Goal: Task Accomplishment & Management: Complete application form

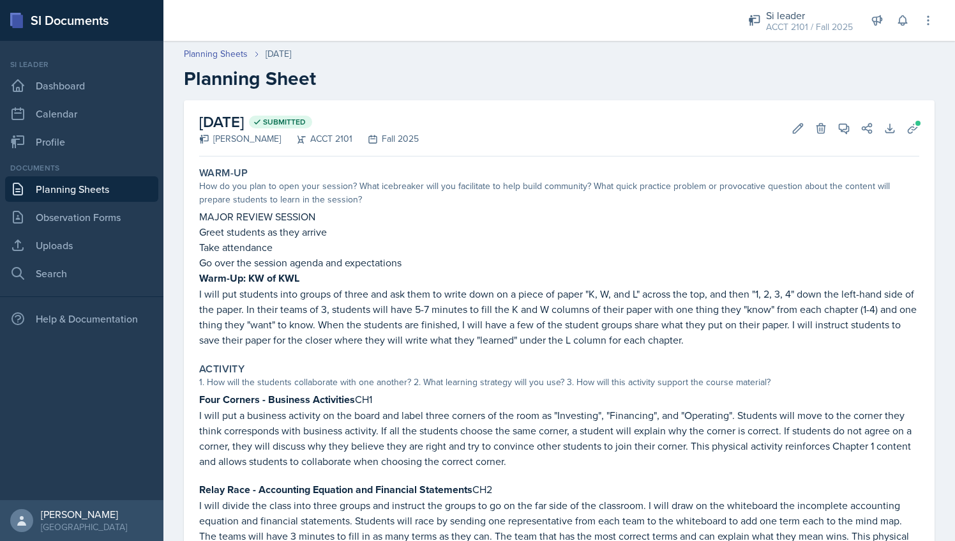
click at [56, 190] on link "Planning Sheets" at bounding box center [81, 189] width 153 height 26
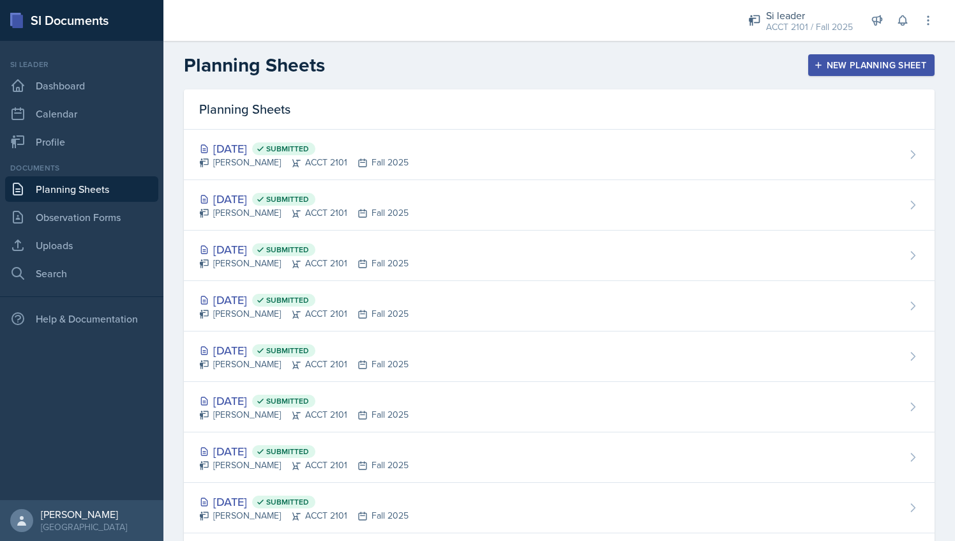
click at [856, 68] on div "New Planning Sheet" at bounding box center [872, 65] width 110 height 10
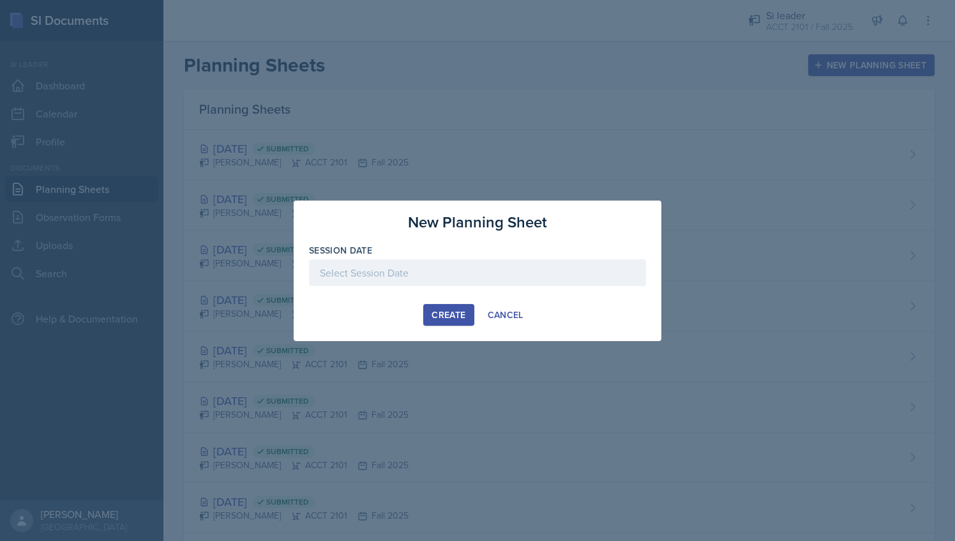
click at [430, 278] on div at bounding box center [477, 272] width 337 height 27
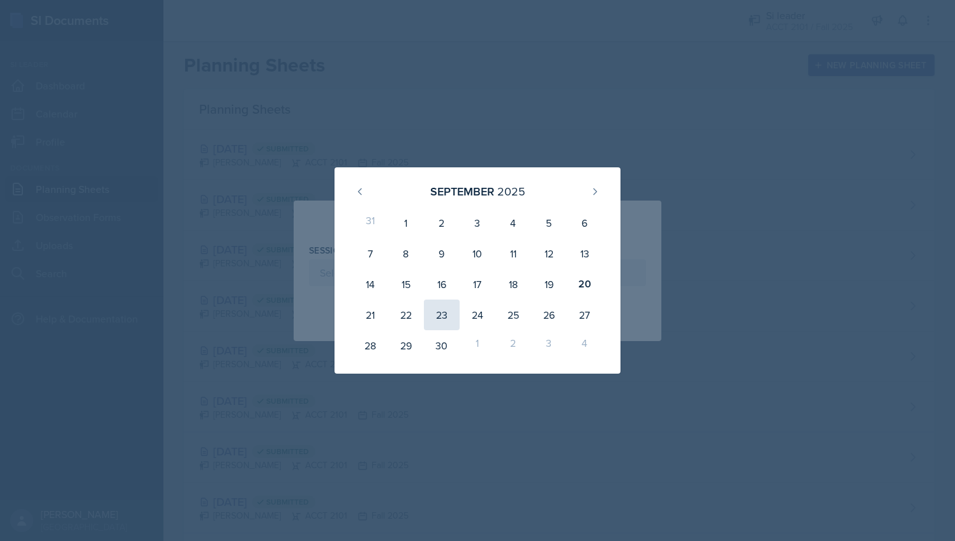
click at [438, 317] on div "23" at bounding box center [442, 314] width 36 height 31
type input "[DATE]"
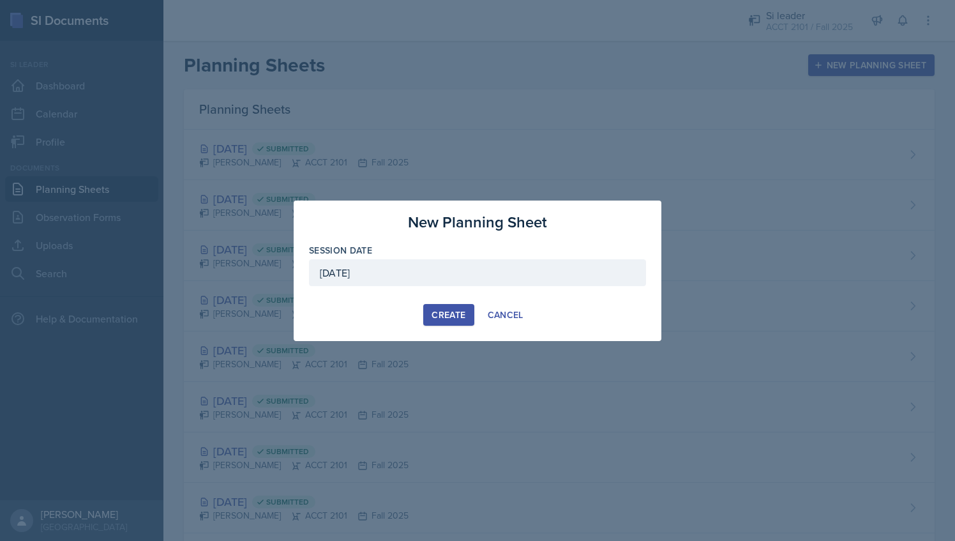
click at [446, 310] on div "Create" at bounding box center [449, 315] width 34 height 10
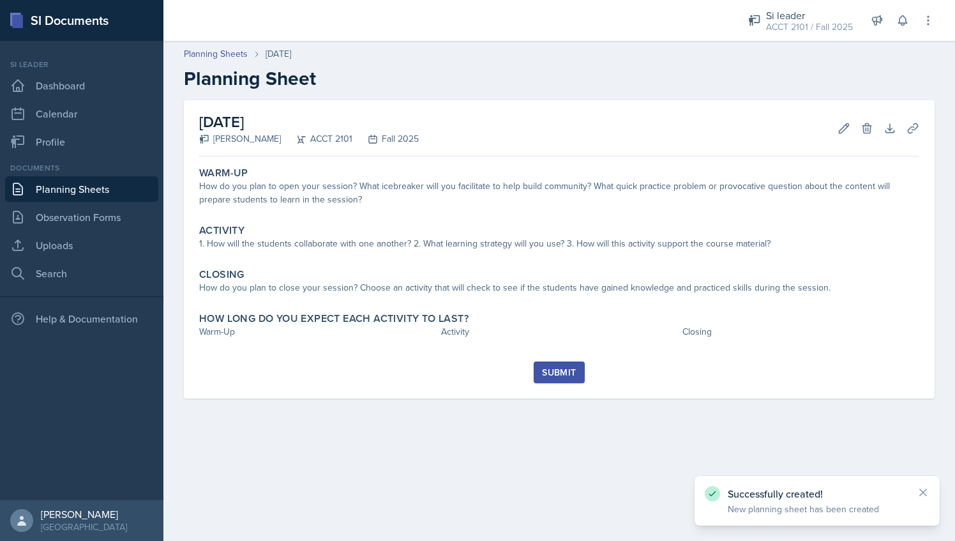
click at [375, 215] on div "Warm-Up How do you plan to open your session? What icebreaker will you facilita…" at bounding box center [559, 262] width 720 height 200
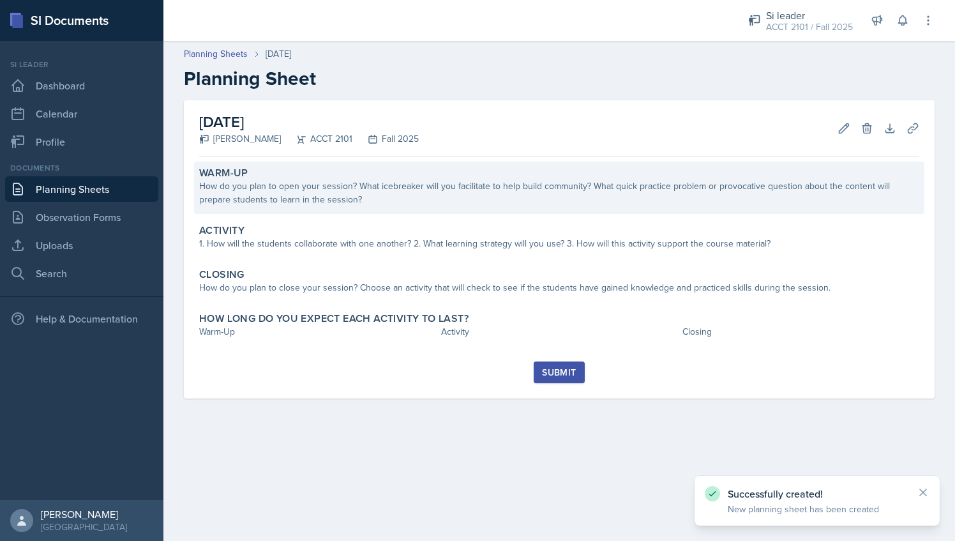
click at [377, 201] on div "How do you plan to open your session? What icebreaker will you facilitate to he…" at bounding box center [559, 192] width 720 height 27
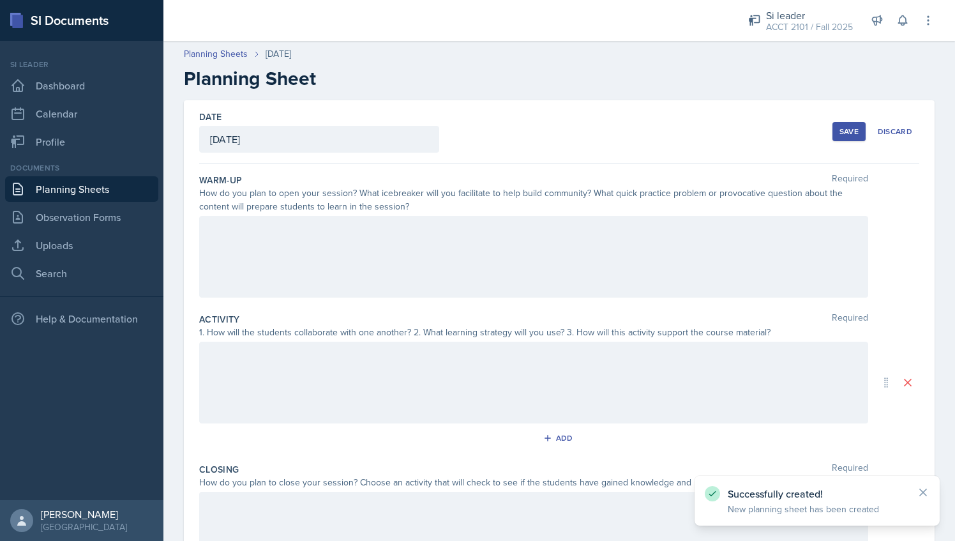
click at [361, 240] on div at bounding box center [533, 257] width 669 height 82
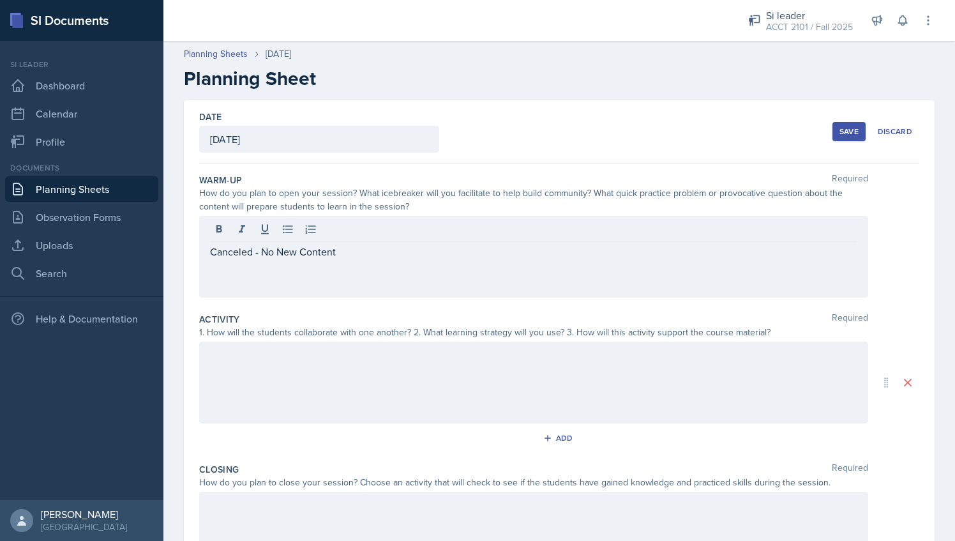
drag, startPoint x: 358, startPoint y: 242, endPoint x: 207, endPoint y: 245, distance: 150.1
click at [207, 245] on div "Canceled - No New Content" at bounding box center [533, 257] width 669 height 82
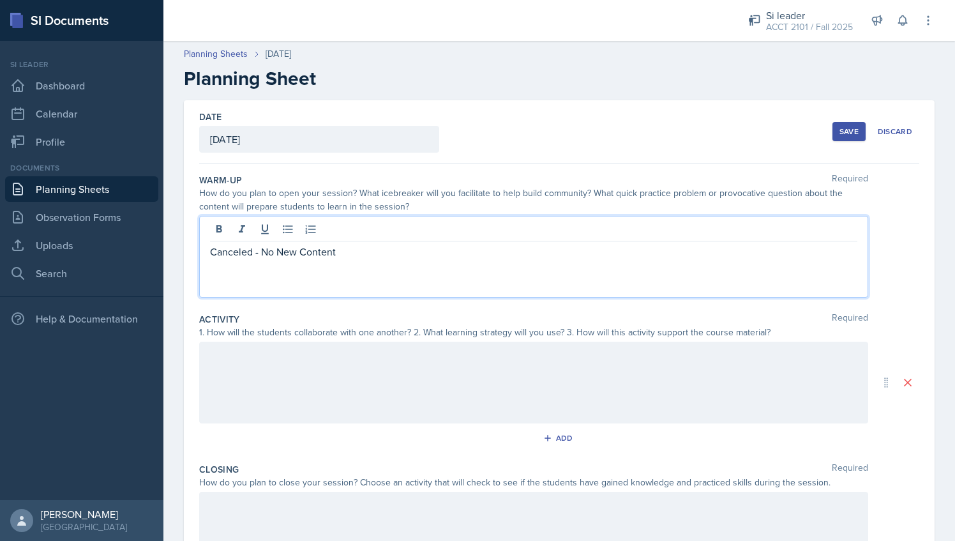
click at [332, 253] on p "Canceled - No New Content" at bounding box center [533, 251] width 647 height 15
drag, startPoint x: 341, startPoint y: 252, endPoint x: 206, endPoint y: 259, distance: 135.5
click at [206, 259] on div "Canceled - No New Content" at bounding box center [533, 257] width 669 height 82
copy p "Canceled - No New Content"
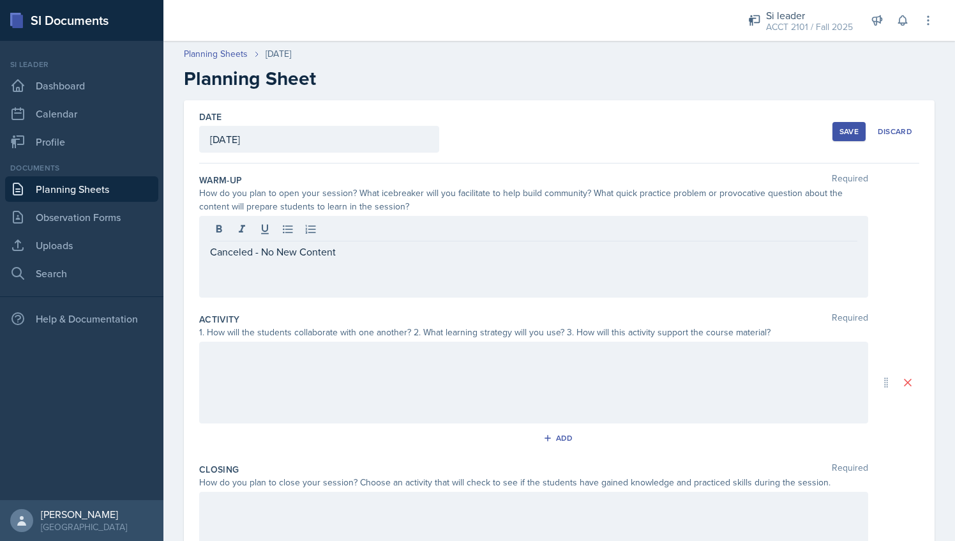
click at [291, 366] on div at bounding box center [533, 383] width 669 height 82
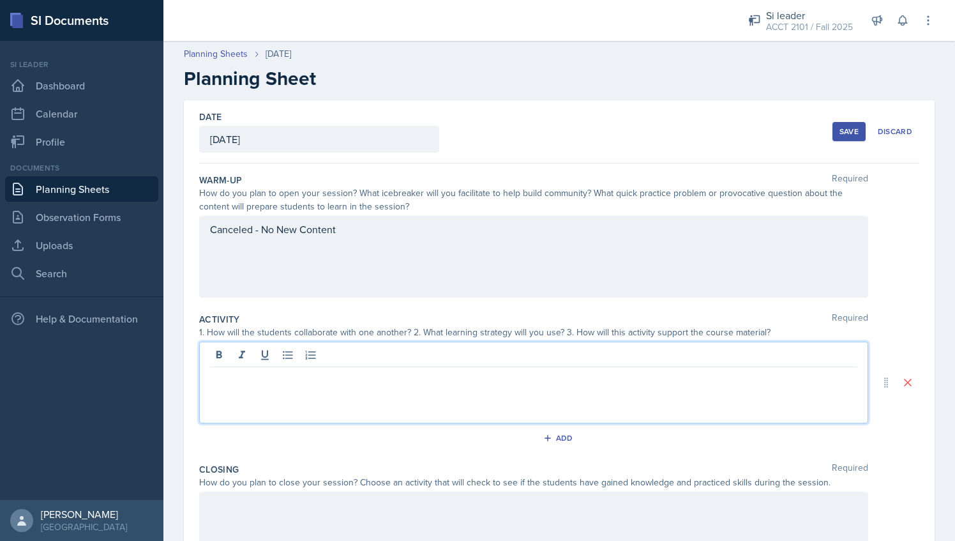
click at [377, 260] on div "Canceled - No New Content" at bounding box center [533, 257] width 669 height 82
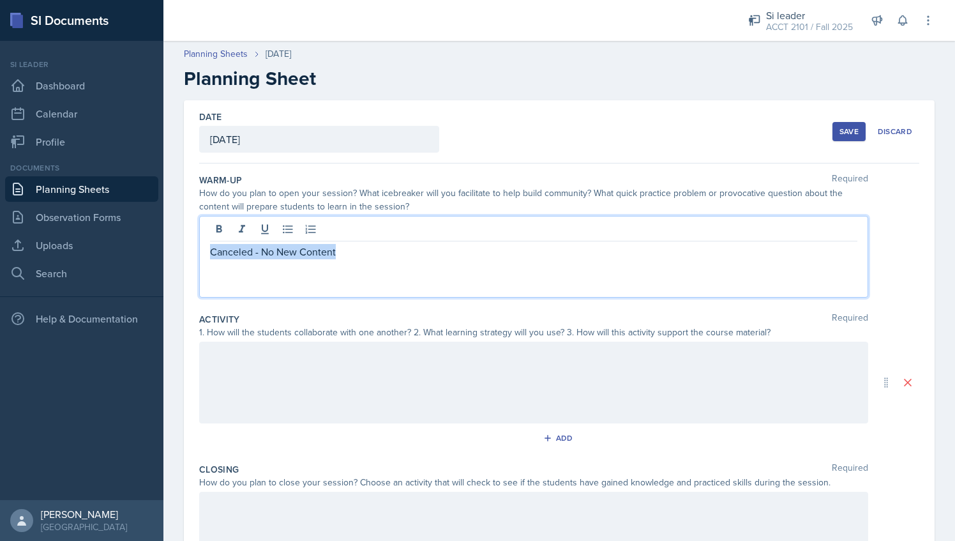
click at [377, 260] on div "Canceled - No New Content" at bounding box center [533, 257] width 669 height 82
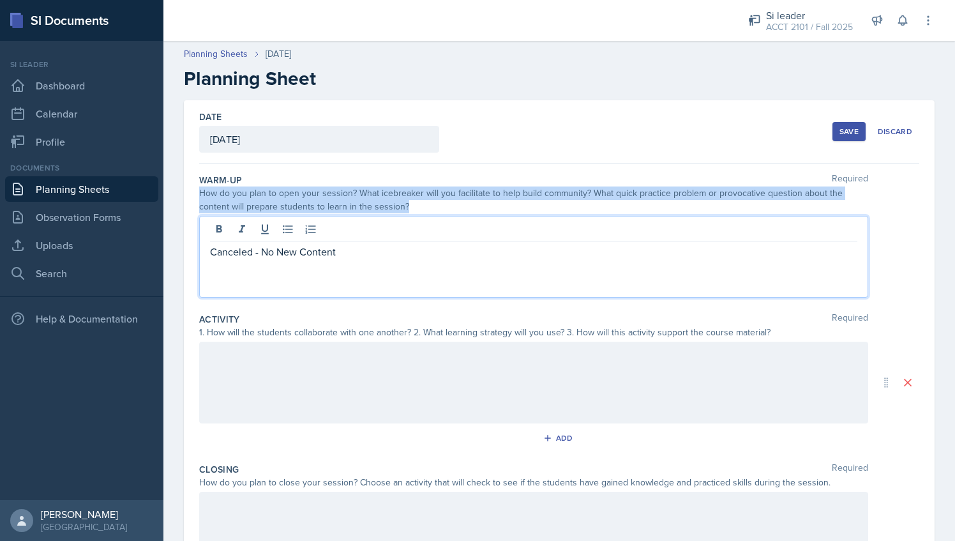
click at [377, 260] on div "Canceled - No New Content" at bounding box center [533, 257] width 669 height 82
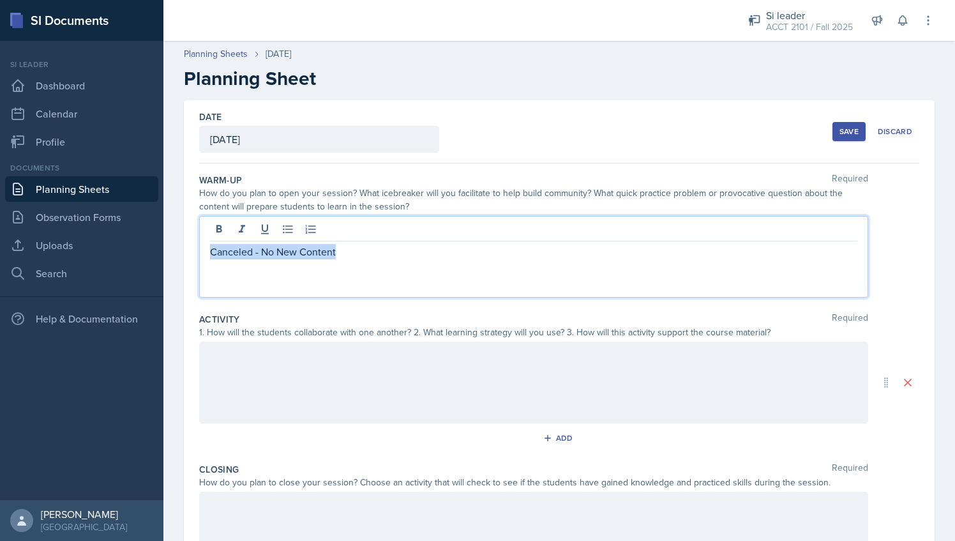
drag, startPoint x: 377, startPoint y: 260, endPoint x: 368, endPoint y: 257, distance: 9.5
click at [368, 257] on p "Canceled - No New Content" at bounding box center [533, 251] width 647 height 15
copy p "Canceled - No New Content"
click at [323, 360] on div at bounding box center [533, 383] width 669 height 82
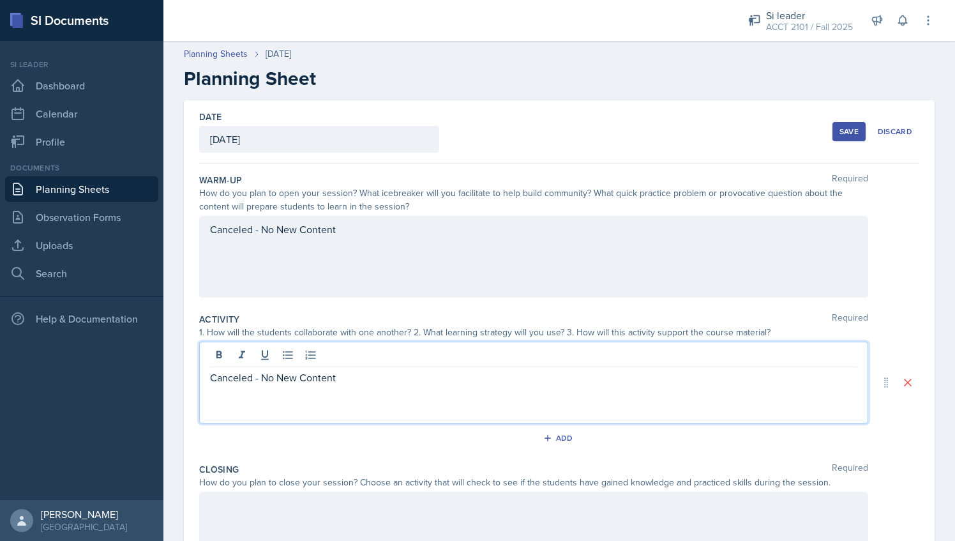
scroll to position [153, 0]
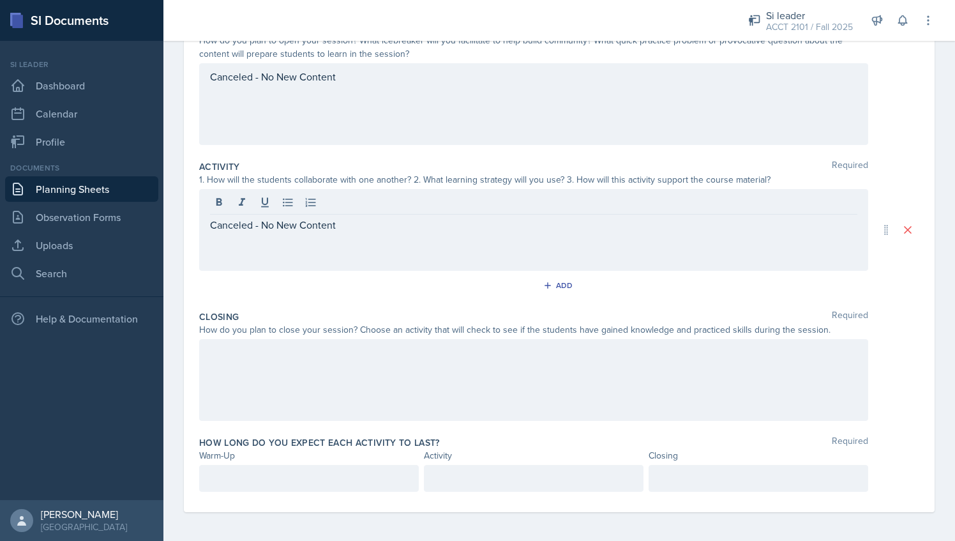
click at [323, 360] on div at bounding box center [533, 380] width 669 height 82
click at [298, 489] on div at bounding box center [309, 478] width 220 height 27
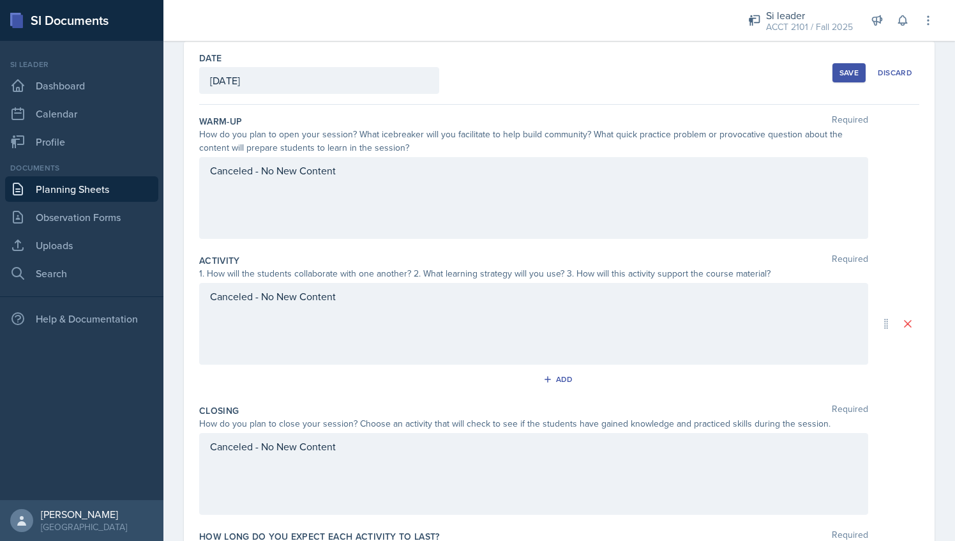
scroll to position [0, 0]
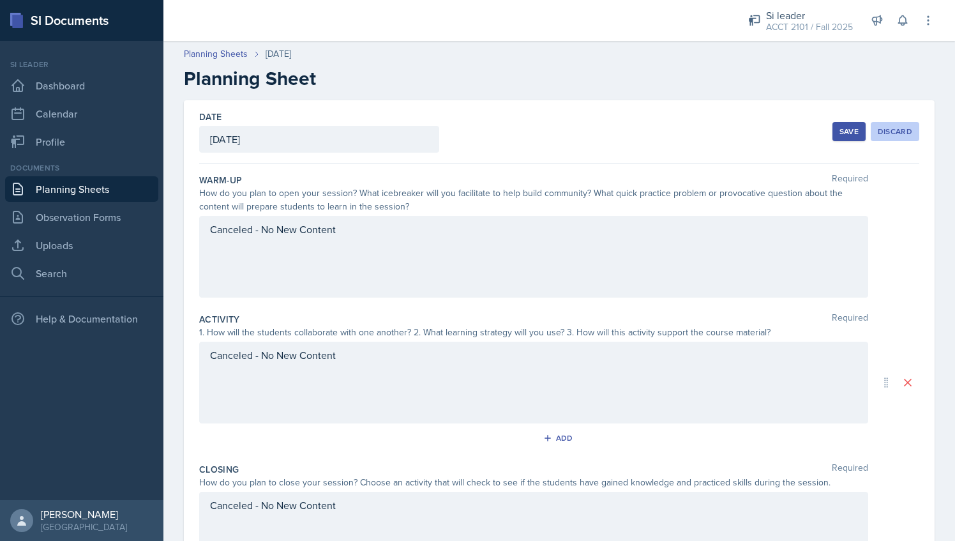
click at [883, 128] on div "Discard" at bounding box center [895, 131] width 34 height 10
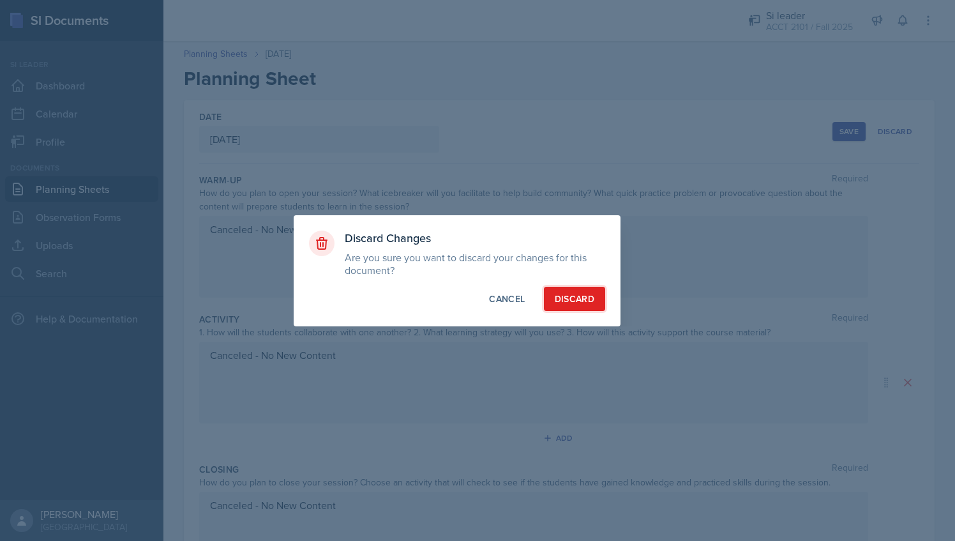
click at [572, 295] on div "Discard" at bounding box center [575, 298] width 40 height 13
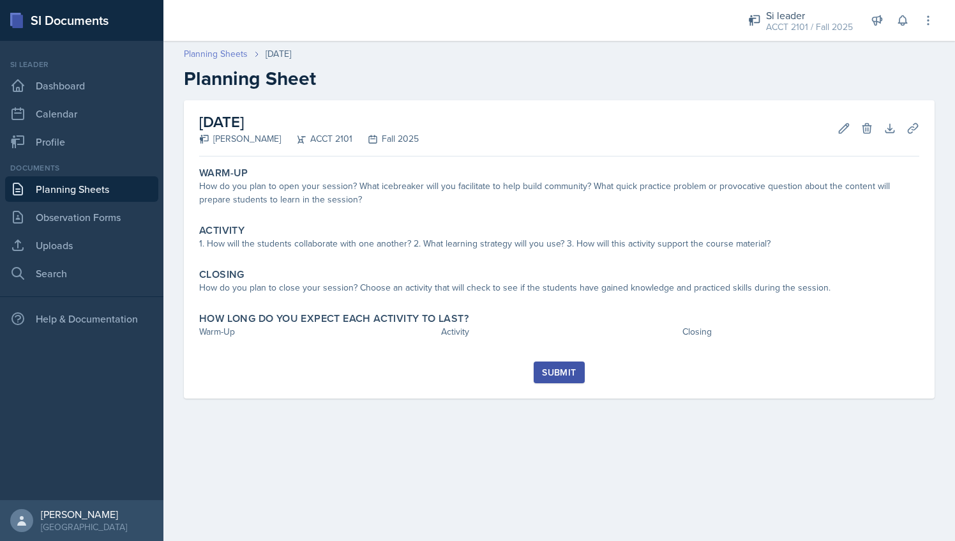
click at [230, 54] on link "Planning Sheets" at bounding box center [216, 53] width 64 height 13
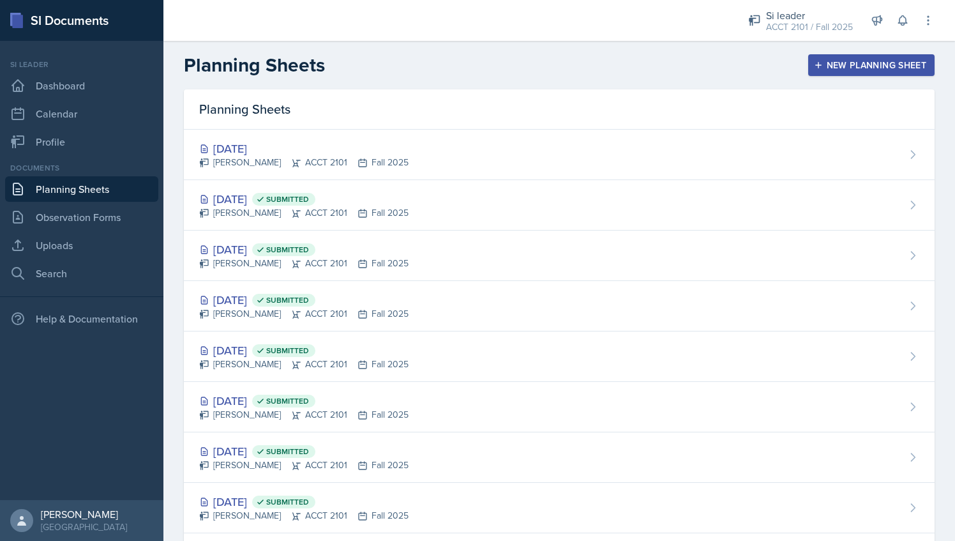
drag, startPoint x: 437, startPoint y: 79, endPoint x: 495, endPoint y: 84, distance: 58.9
click at [437, 79] on header "Planning Sheets New Planning Sheet" at bounding box center [559, 65] width 792 height 49
click at [853, 64] on div "New Planning Sheet" at bounding box center [872, 65] width 110 height 10
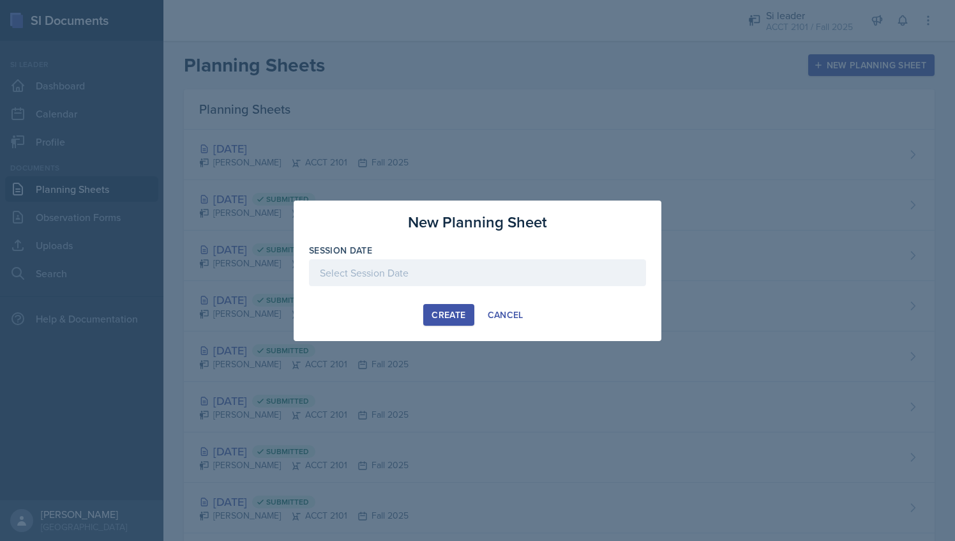
click at [404, 271] on div at bounding box center [477, 272] width 337 height 27
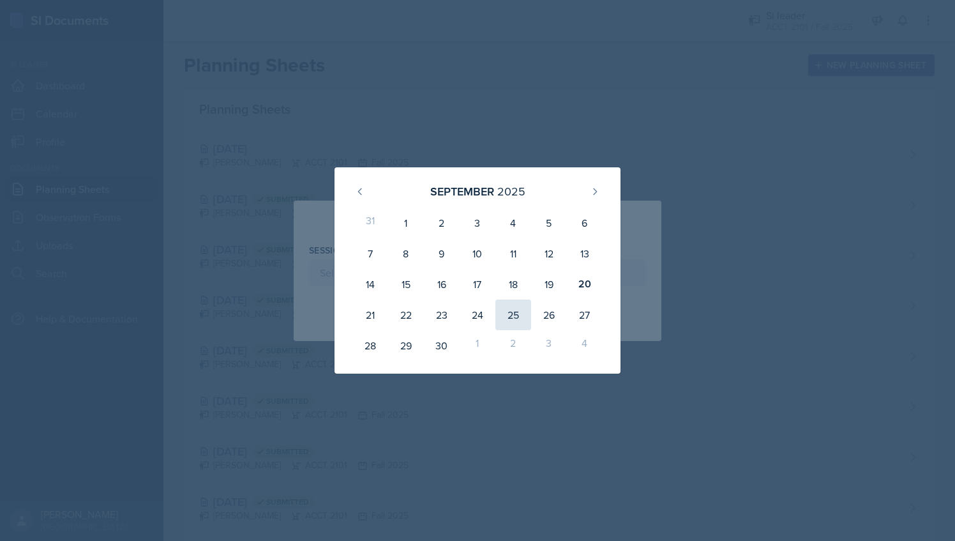
click at [520, 317] on div "25" at bounding box center [513, 314] width 36 height 31
type input "[DATE]"
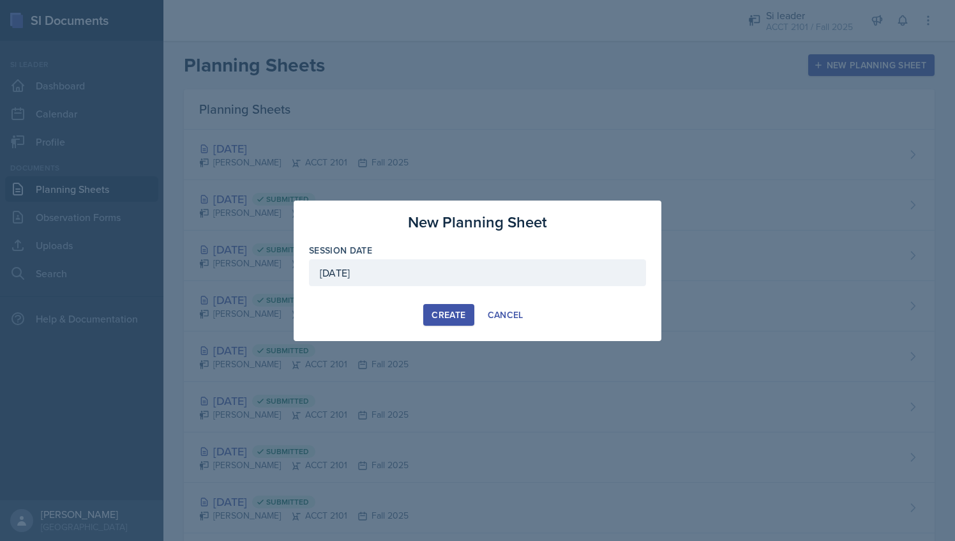
click at [447, 331] on div "New Planning Sheet Session Date [DATE] [DATE] 31 1 2 3 4 5 6 7 8 9 10 11 12 13 …" at bounding box center [478, 270] width 368 height 140
click at [447, 324] on button "Create" at bounding box center [448, 315] width 50 height 22
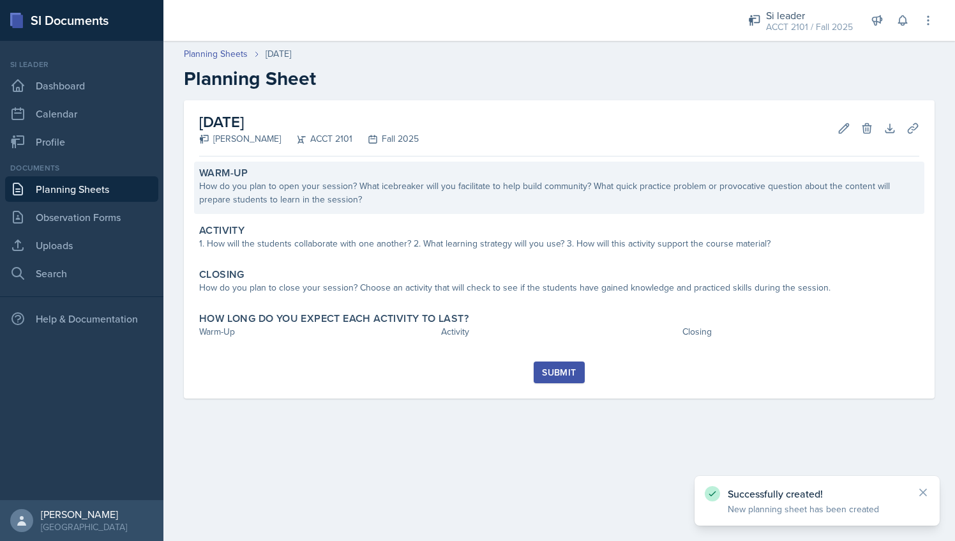
click at [360, 184] on div "How do you plan to open your session? What icebreaker will you facilitate to he…" at bounding box center [559, 192] width 720 height 27
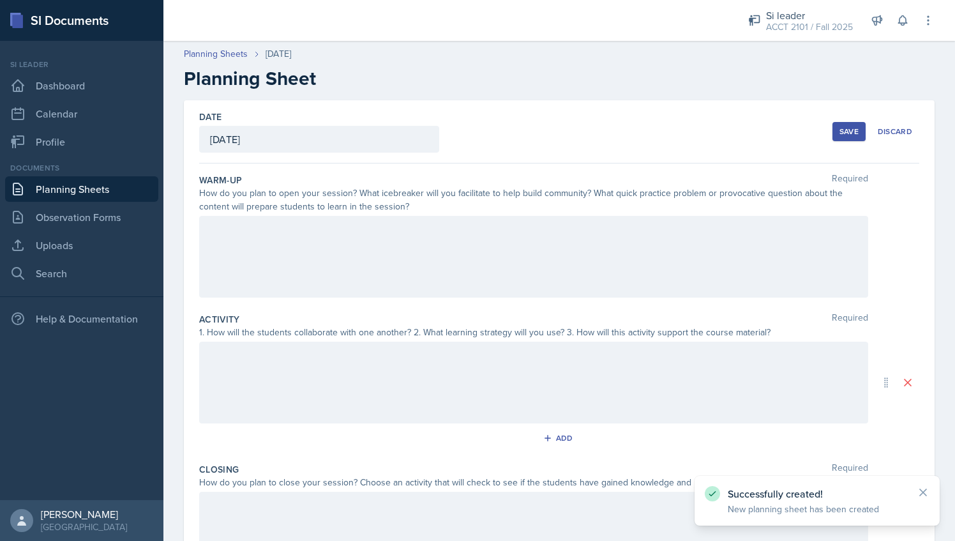
click at [370, 253] on div at bounding box center [533, 257] width 669 height 82
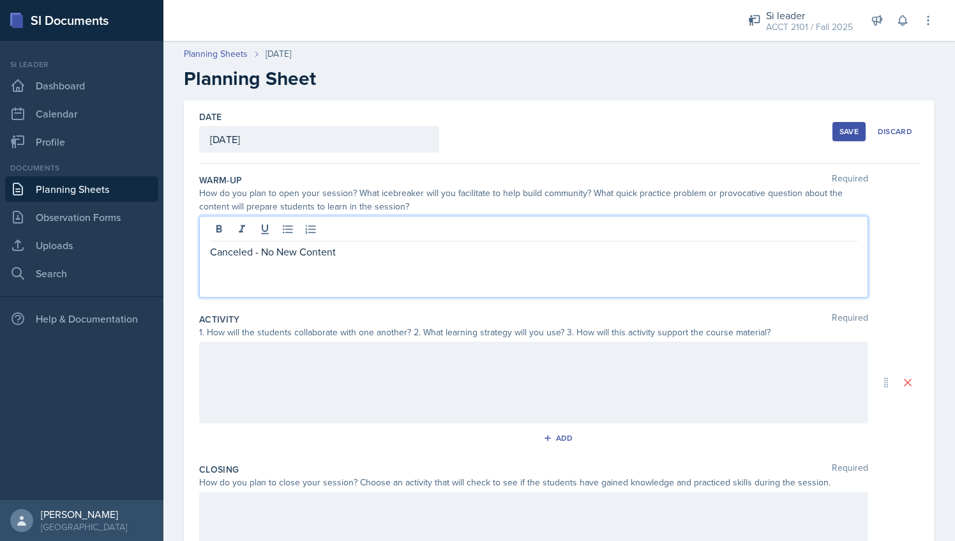
click at [375, 245] on p "Canceled - No New Content" at bounding box center [533, 251] width 647 height 15
copy p "Canceled - No New Content"
click at [369, 377] on div at bounding box center [533, 383] width 669 height 82
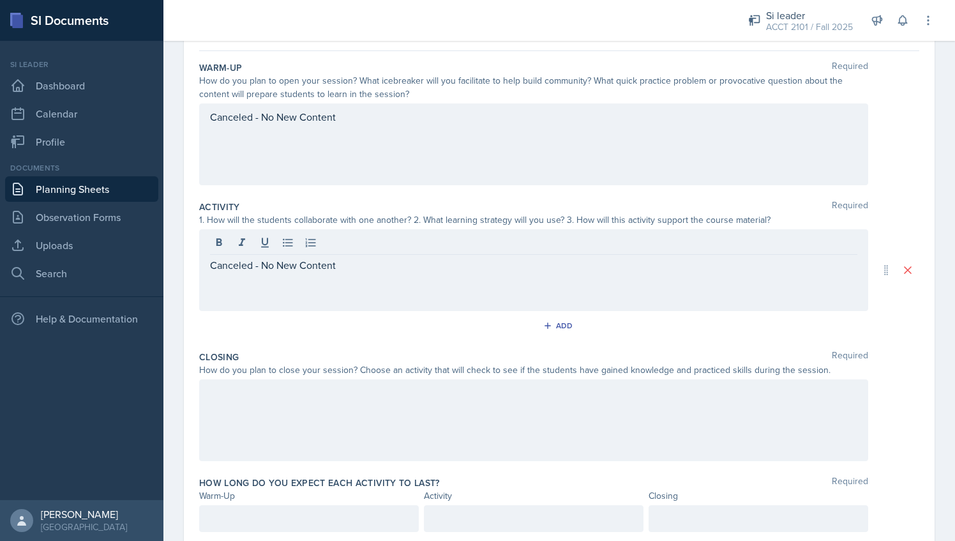
click at [405, 428] on div at bounding box center [533, 420] width 669 height 82
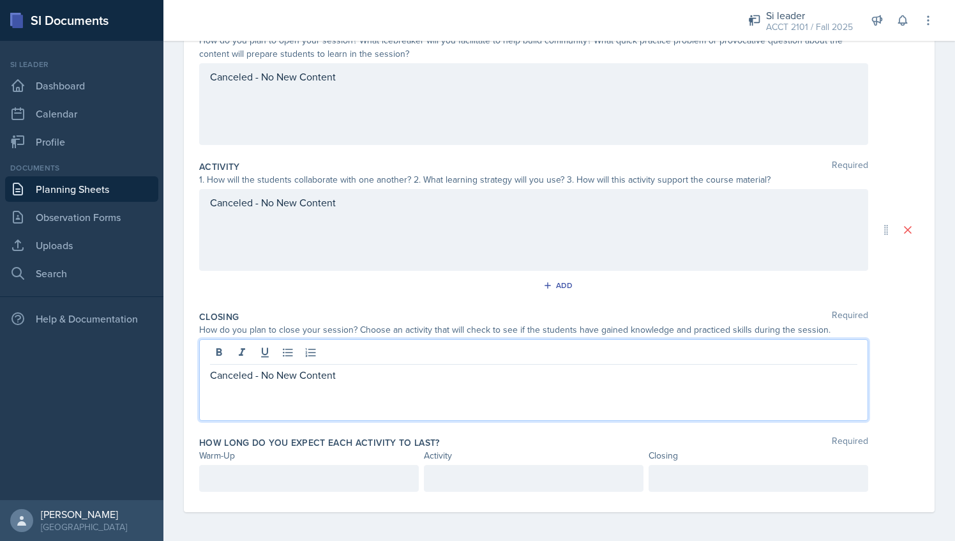
click at [354, 466] on div at bounding box center [309, 478] width 220 height 27
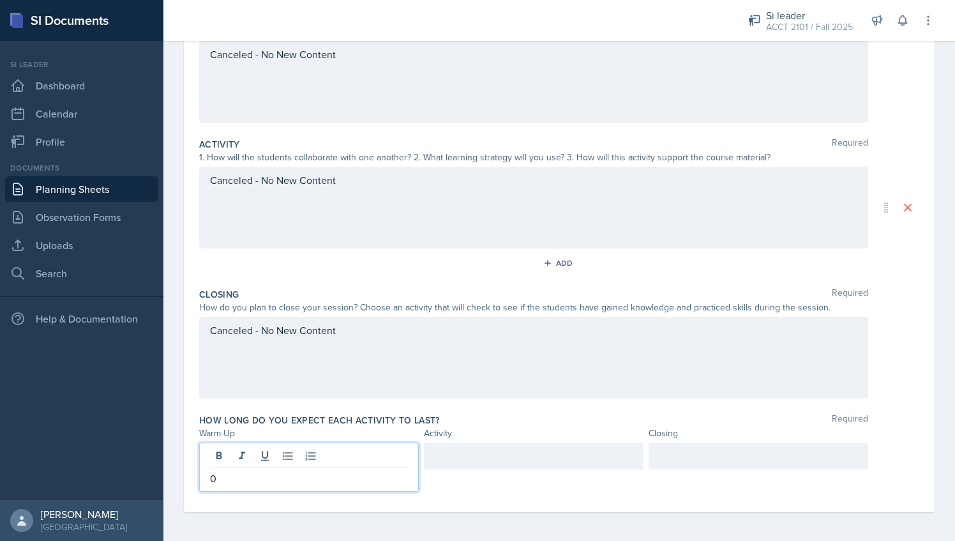
click at [494, 458] on div at bounding box center [534, 455] width 220 height 27
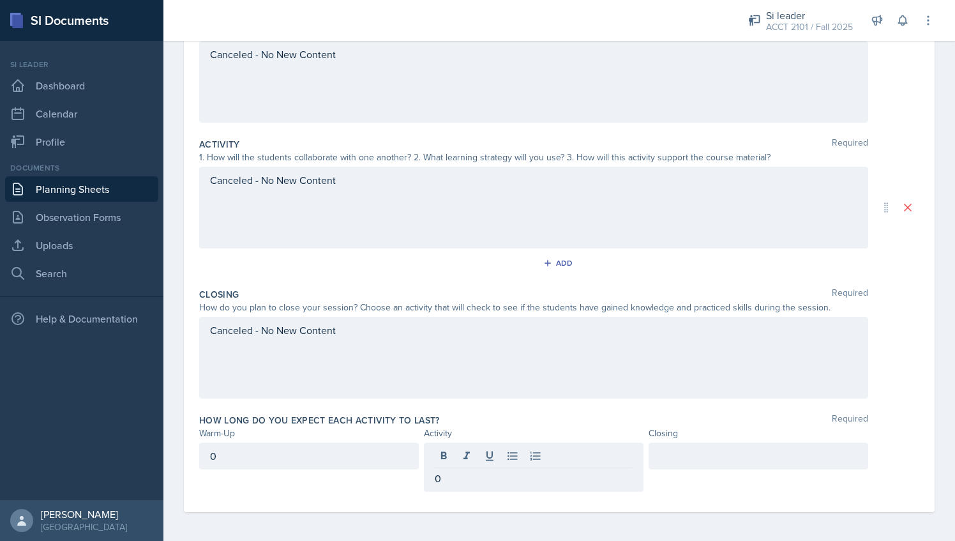
click at [657, 465] on div at bounding box center [759, 455] width 220 height 27
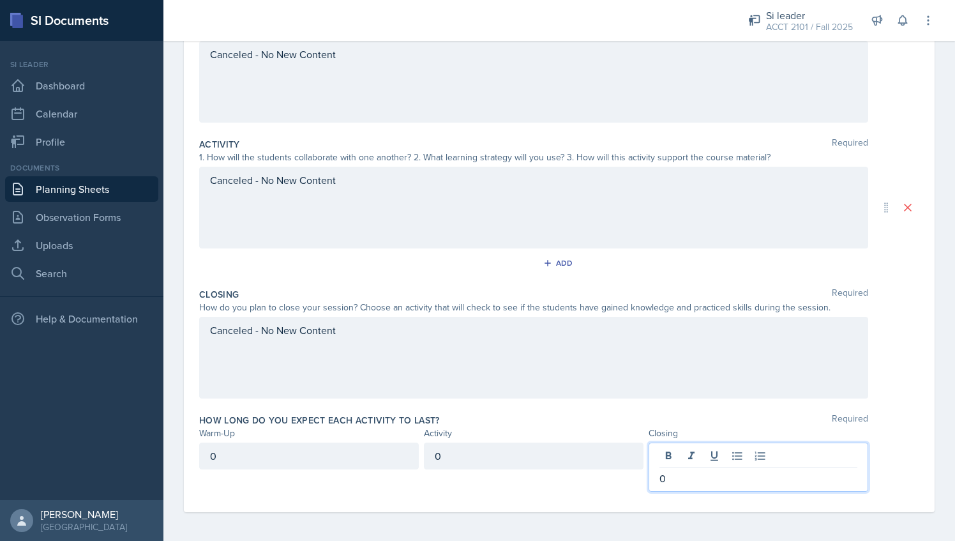
scroll to position [0, 0]
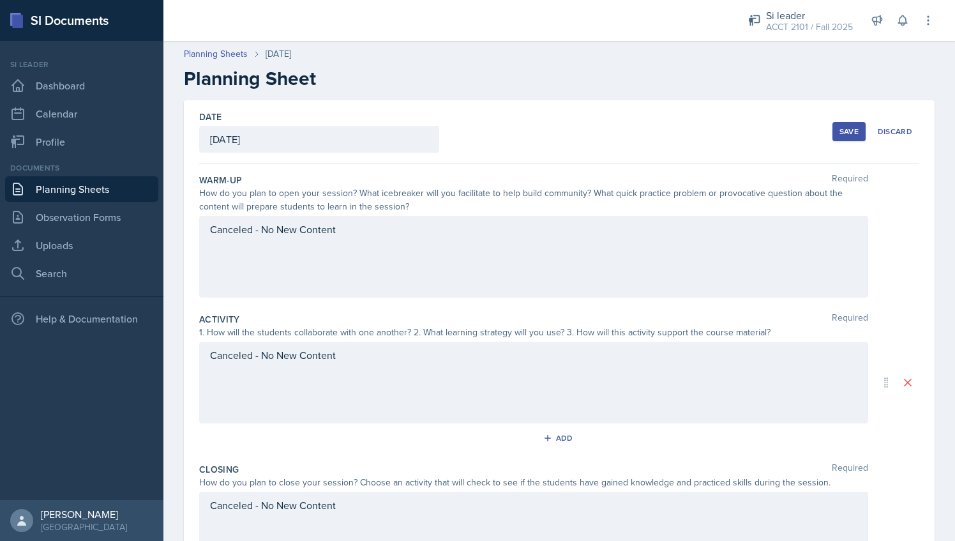
click at [840, 130] on div "Save" at bounding box center [849, 131] width 19 height 10
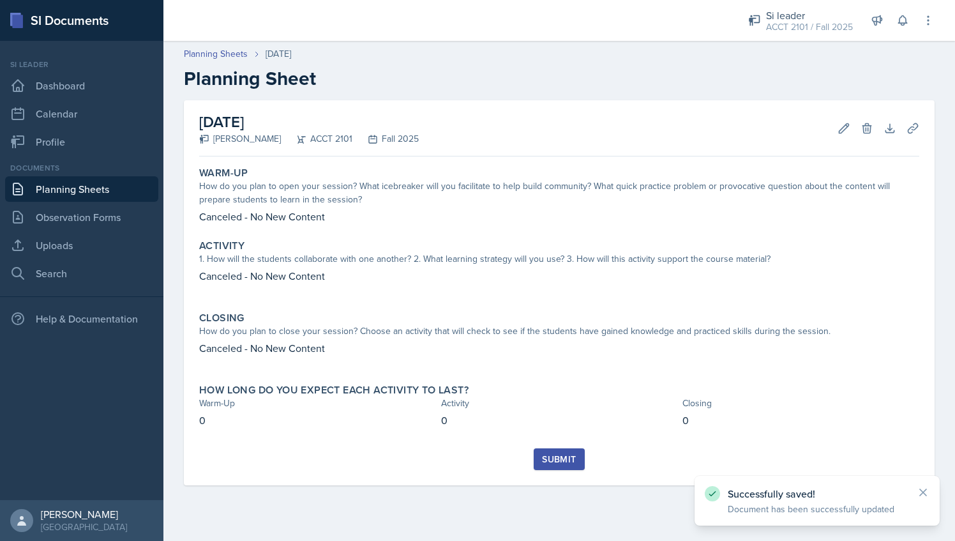
click at [564, 461] on div "Submit" at bounding box center [559, 459] width 34 height 10
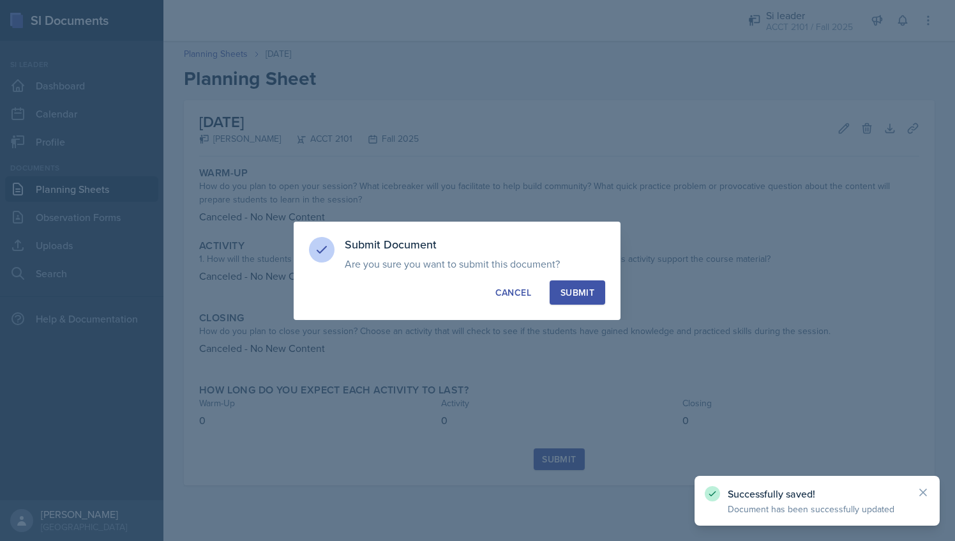
click at [576, 295] on div "Submit" at bounding box center [578, 292] width 34 height 13
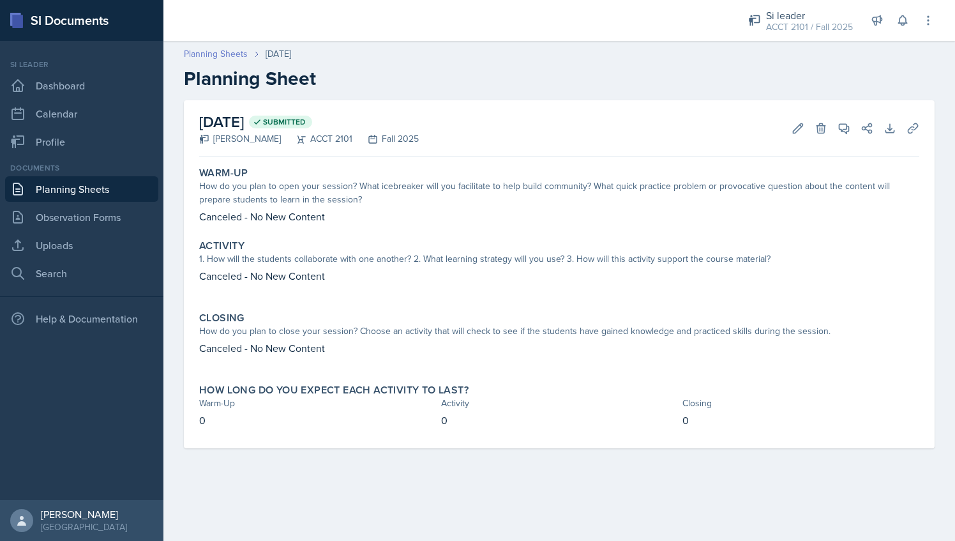
click at [225, 50] on link "Planning Sheets" at bounding box center [216, 53] width 64 height 13
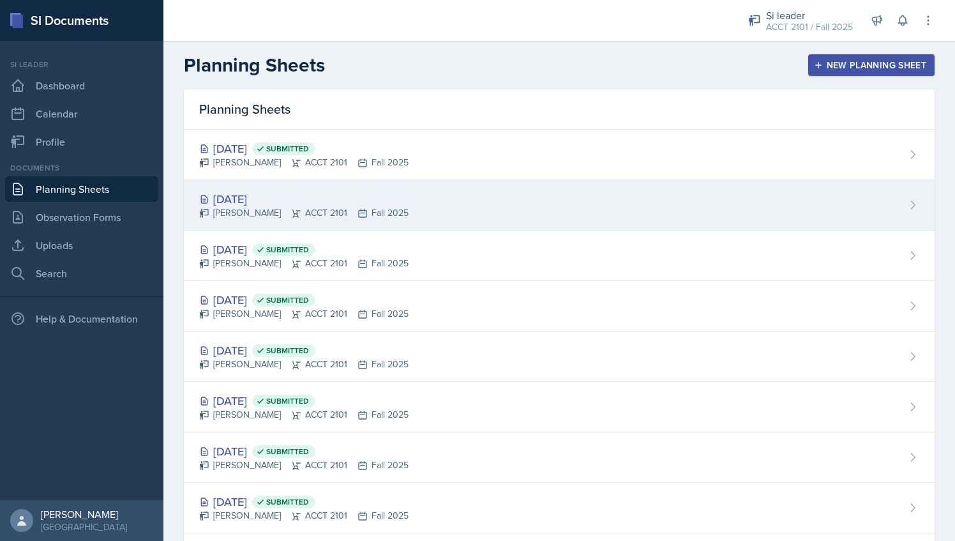
click at [252, 198] on div "[DATE]" at bounding box center [303, 198] width 209 height 17
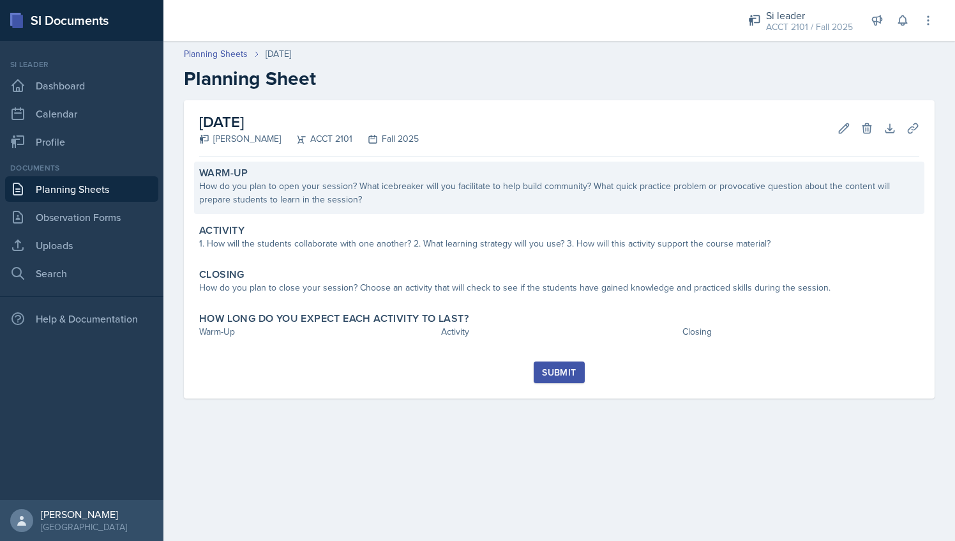
click at [373, 179] on div "Warm-Up" at bounding box center [559, 173] width 720 height 13
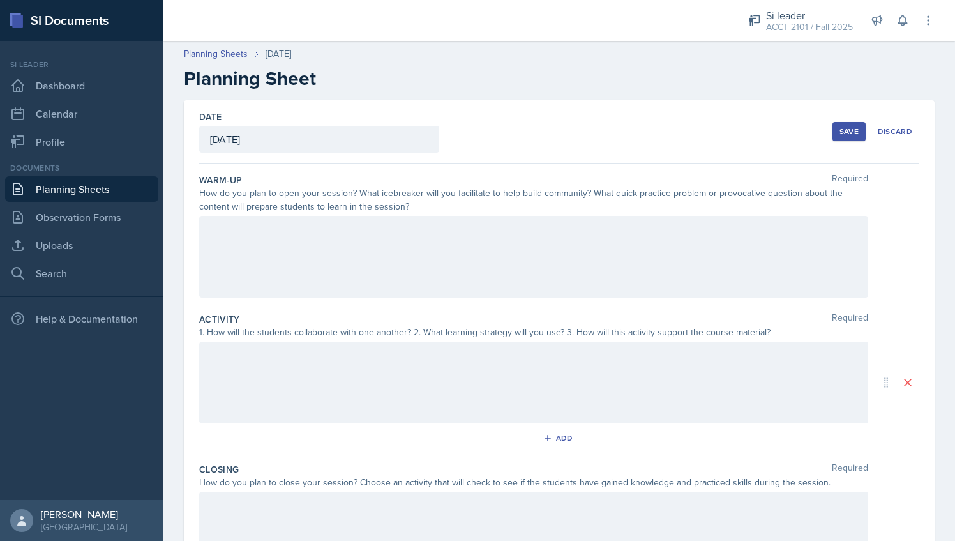
click at [275, 239] on div at bounding box center [533, 257] width 669 height 82
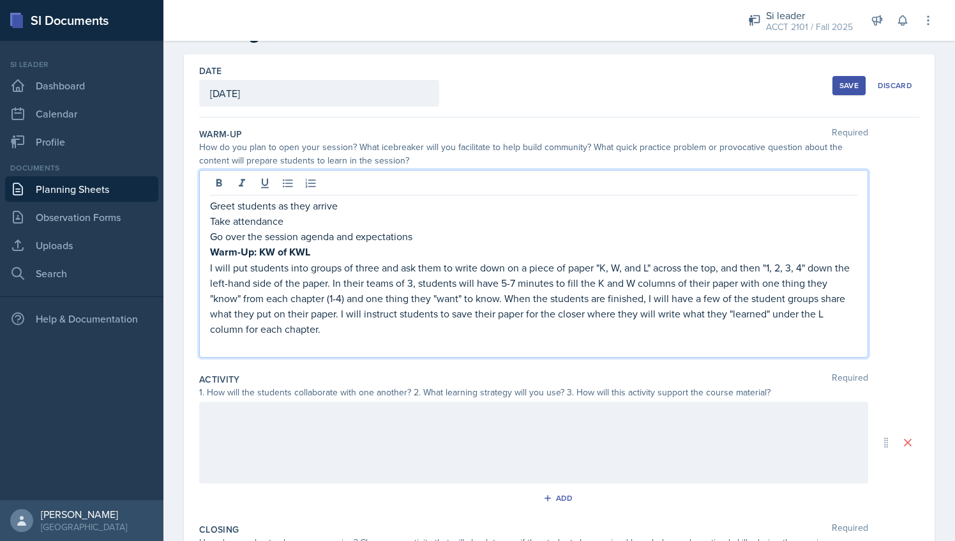
scroll to position [49, 0]
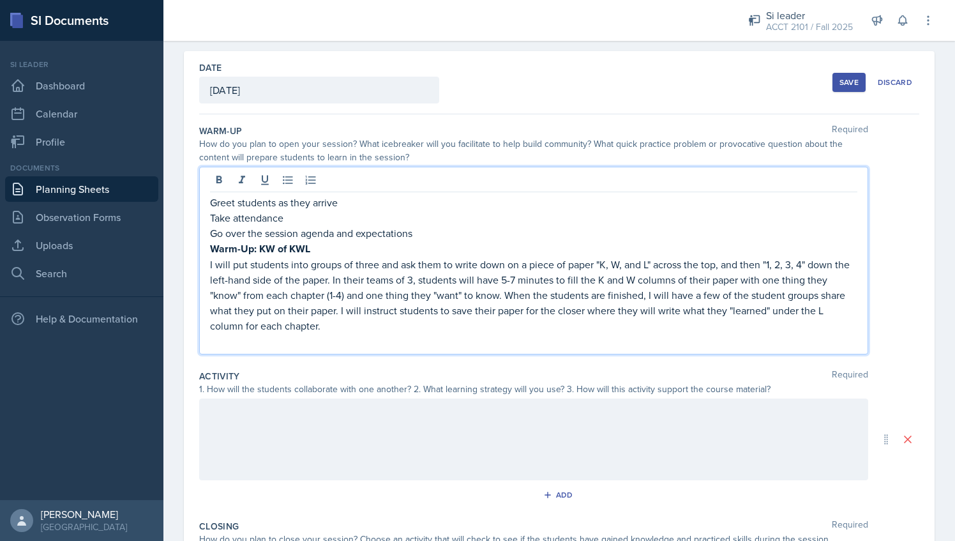
click at [282, 342] on p at bounding box center [533, 340] width 647 height 15
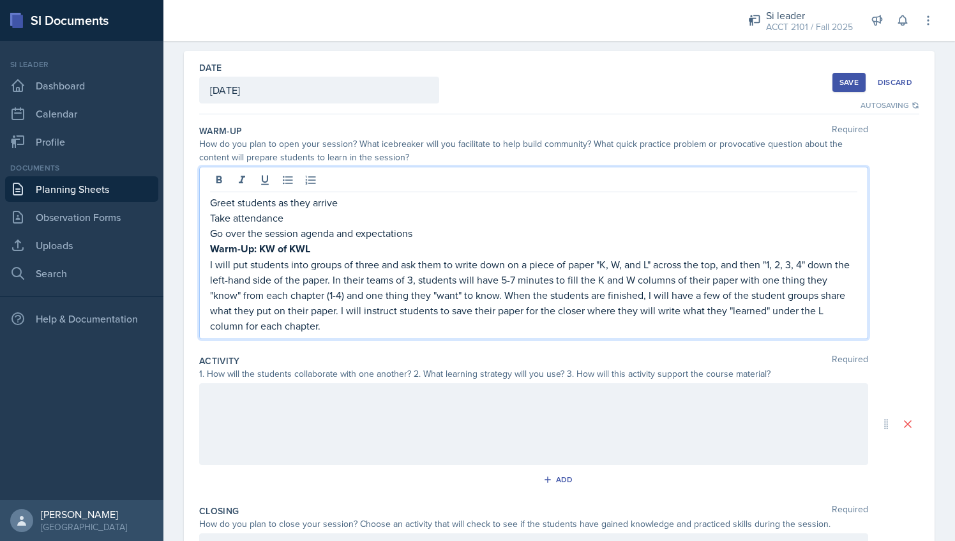
scroll to position [243, 0]
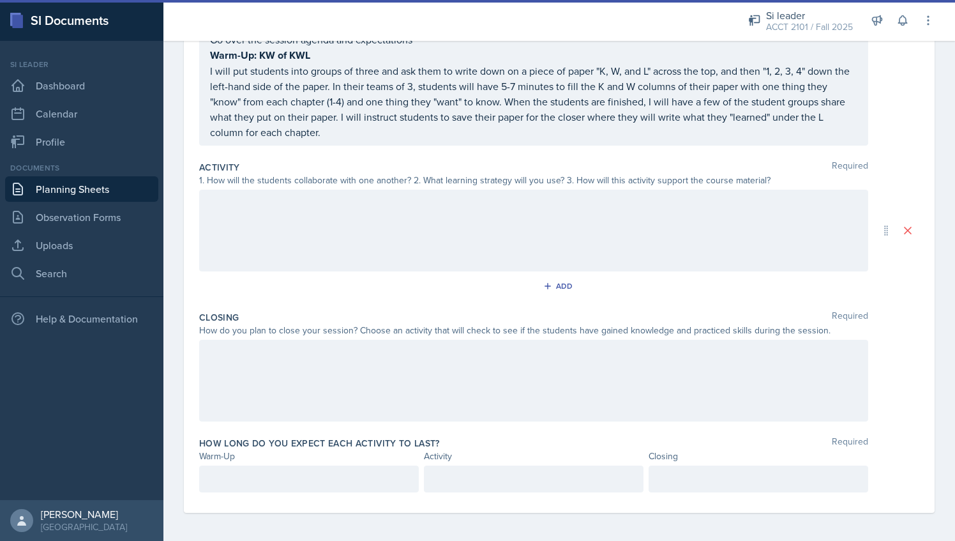
click at [323, 179] on div "1. How will the students collaborate with one another? 2. What learning strateg…" at bounding box center [533, 180] width 669 height 13
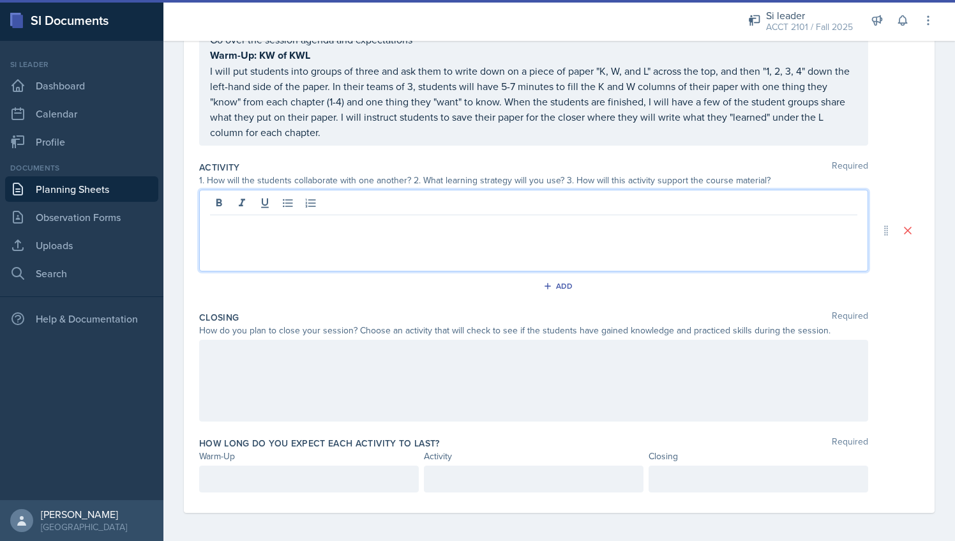
click at [326, 202] on div at bounding box center [533, 231] width 669 height 82
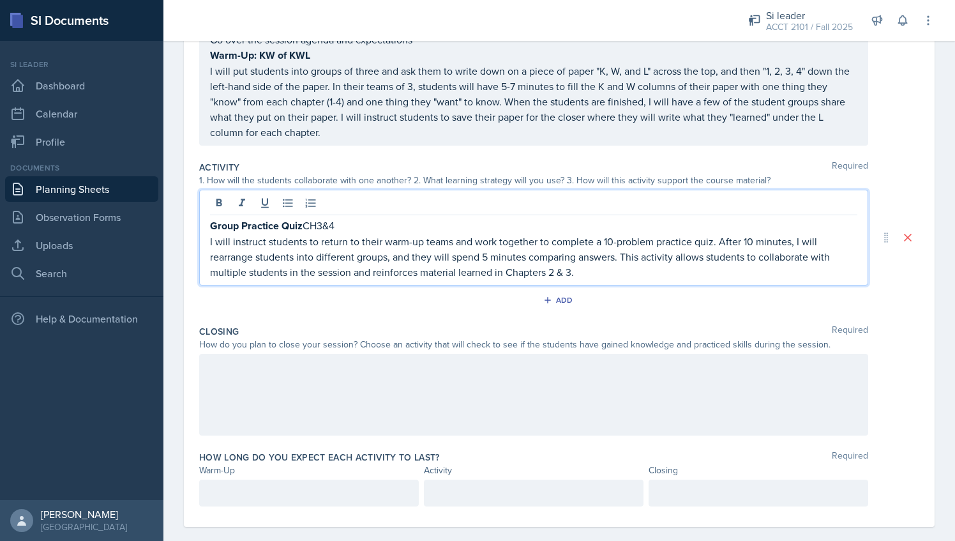
click at [404, 364] on div at bounding box center [533, 395] width 669 height 82
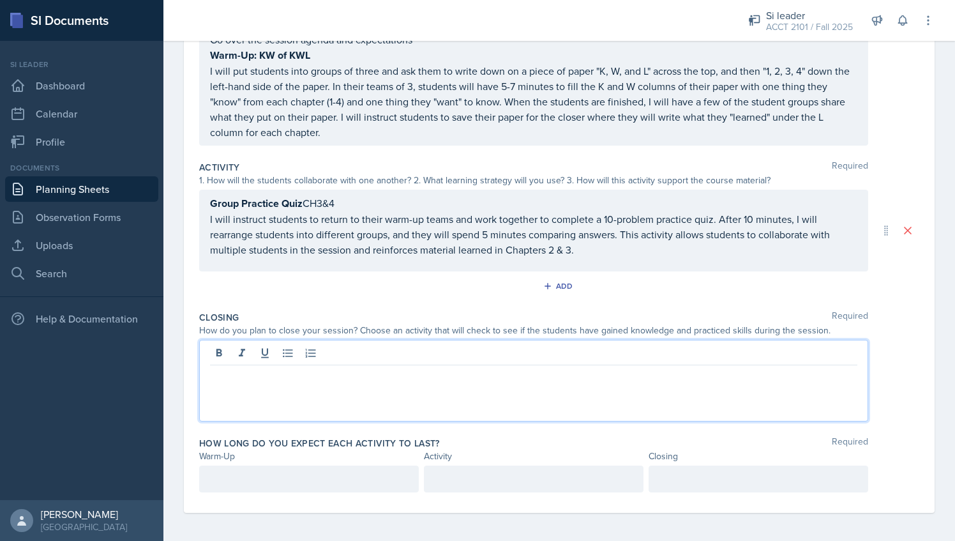
scroll to position [207, 0]
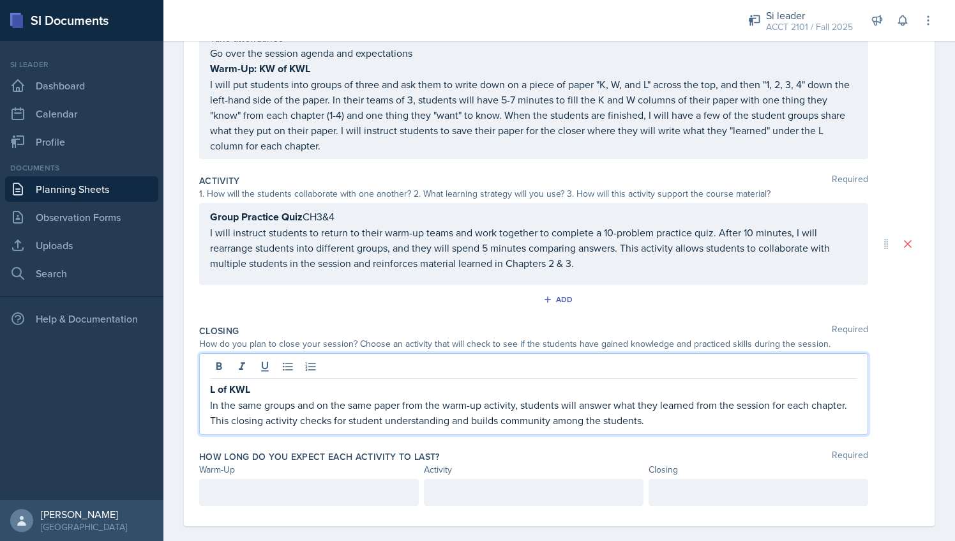
click at [338, 484] on div at bounding box center [309, 492] width 220 height 27
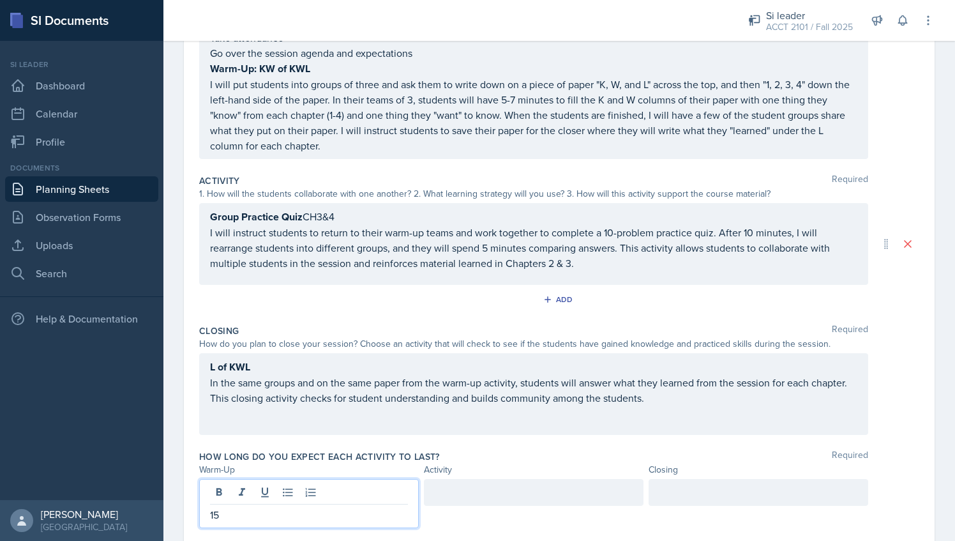
click at [518, 504] on div at bounding box center [534, 503] width 220 height 49
click at [504, 483] on div at bounding box center [534, 503] width 220 height 49
click at [466, 518] on p at bounding box center [534, 514] width 198 height 15
click at [728, 498] on div at bounding box center [759, 492] width 220 height 27
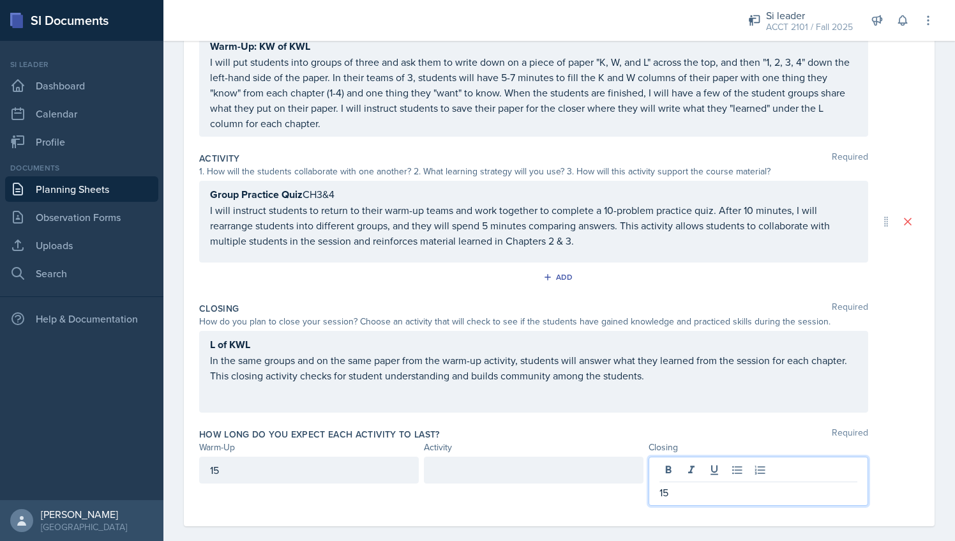
click at [482, 467] on div at bounding box center [534, 469] width 220 height 27
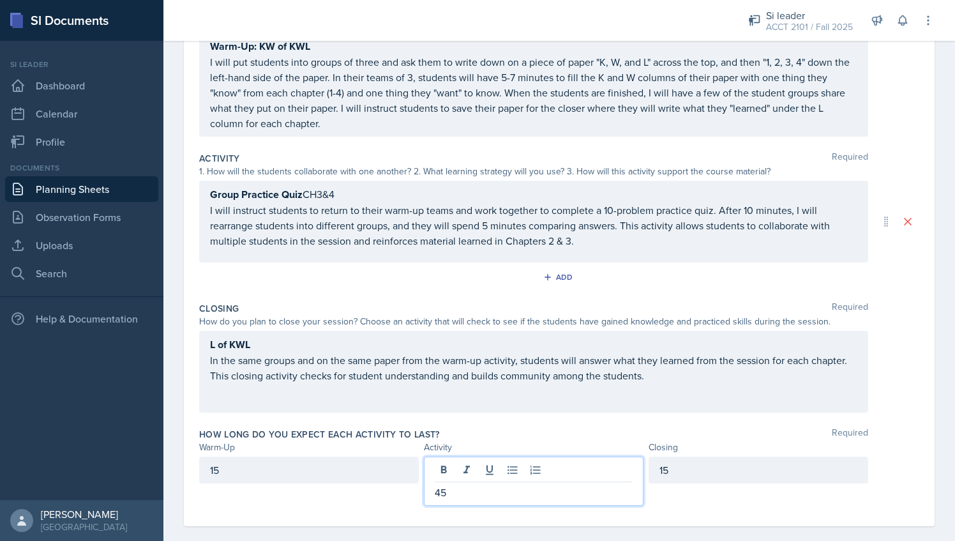
scroll to position [0, 0]
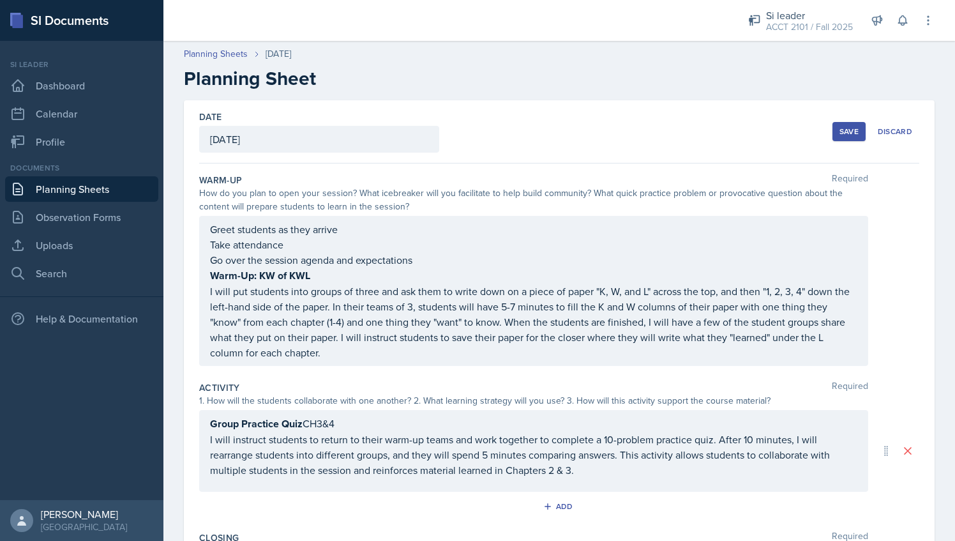
click at [209, 225] on div "Greet students as they arrive Take attendance Go over the session agenda and ex…" at bounding box center [533, 291] width 669 height 150
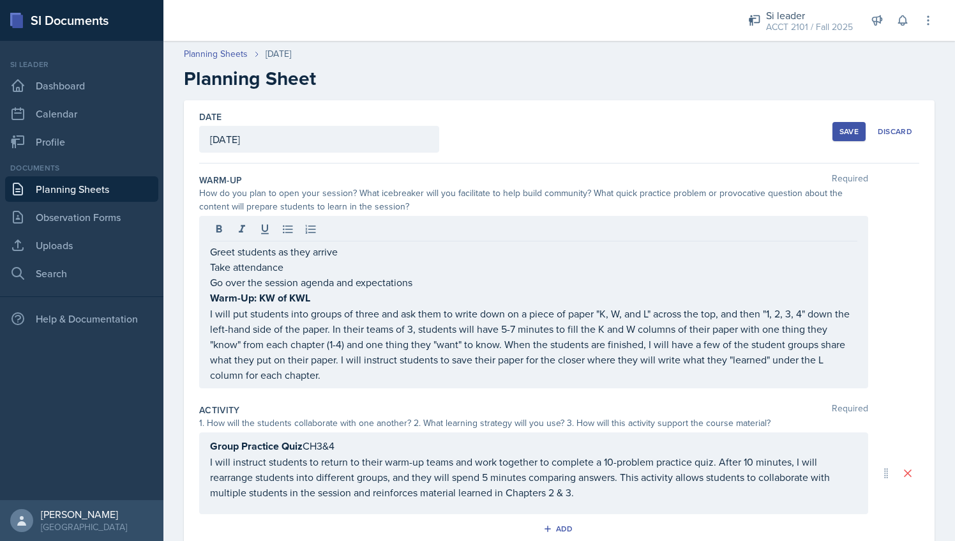
click at [206, 253] on div "Greet students as they arrive Take attendance Go over the session agenda and ex…" at bounding box center [533, 302] width 669 height 172
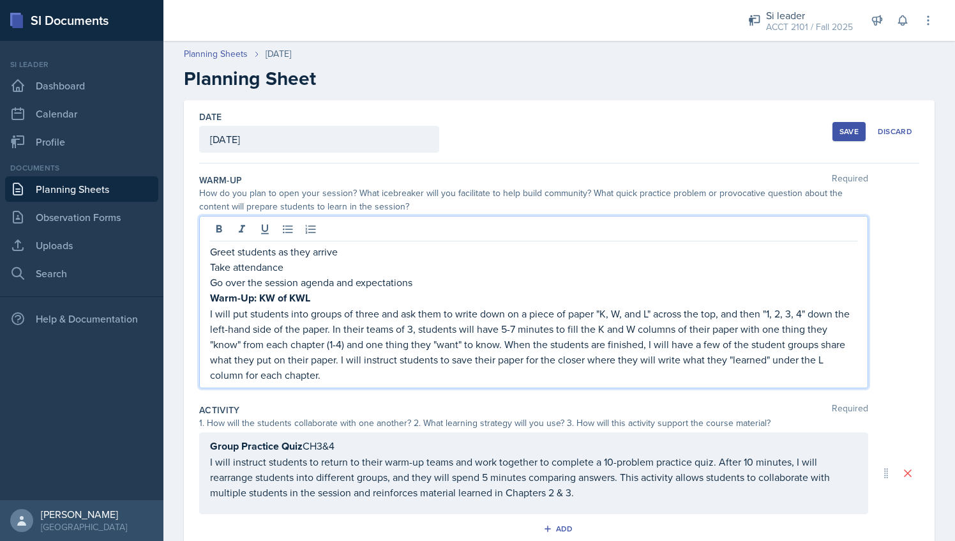
click at [209, 250] on div "Greet students as they arrive Take attendance Go over the session agenda and ex…" at bounding box center [533, 302] width 669 height 172
click at [211, 249] on p "Greet students as they arrive" at bounding box center [533, 251] width 647 height 15
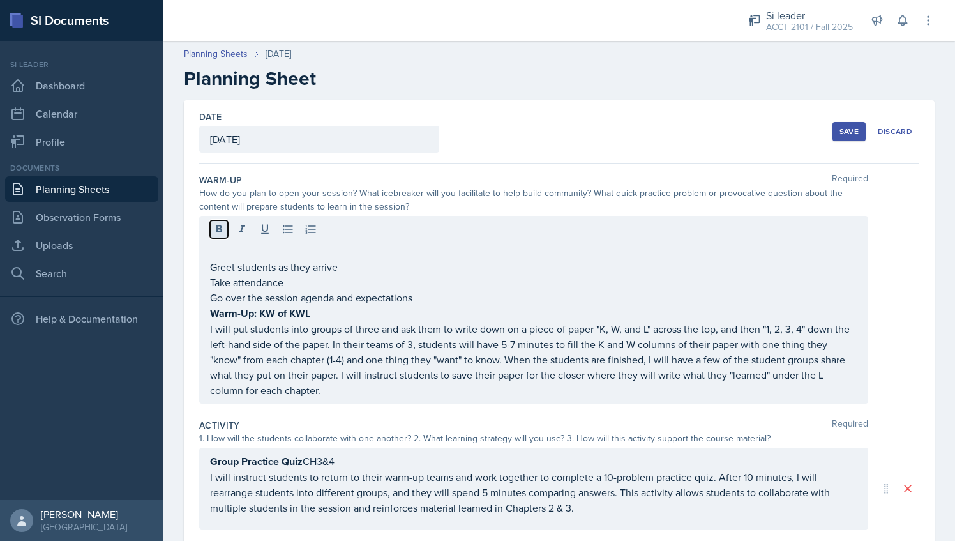
click at [220, 220] on button at bounding box center [219, 229] width 18 height 18
click at [211, 225] on button at bounding box center [219, 229] width 18 height 18
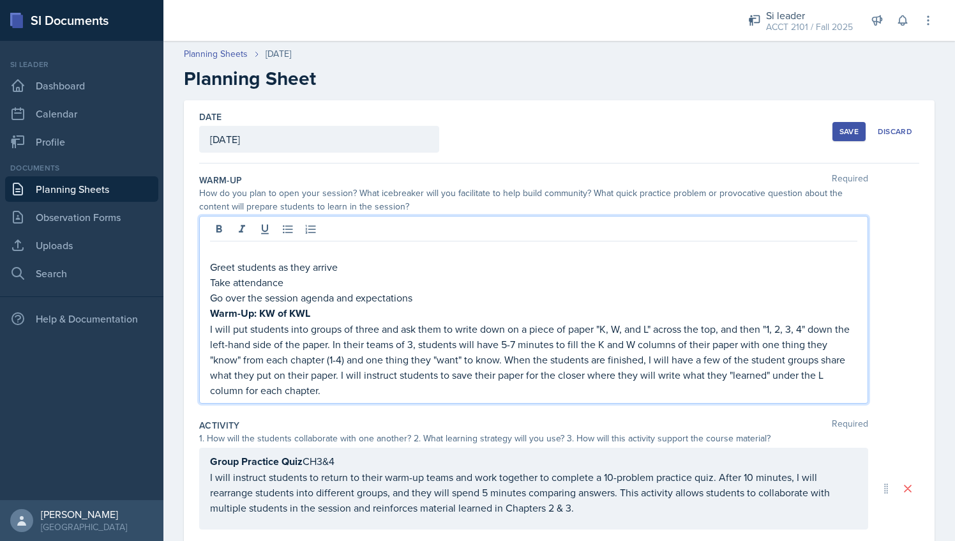
click at [228, 241] on div "Greet students as they arrive Take attendance Go over the session agenda and ex…" at bounding box center [533, 310] width 669 height 188
click at [214, 252] on p at bounding box center [533, 251] width 647 height 15
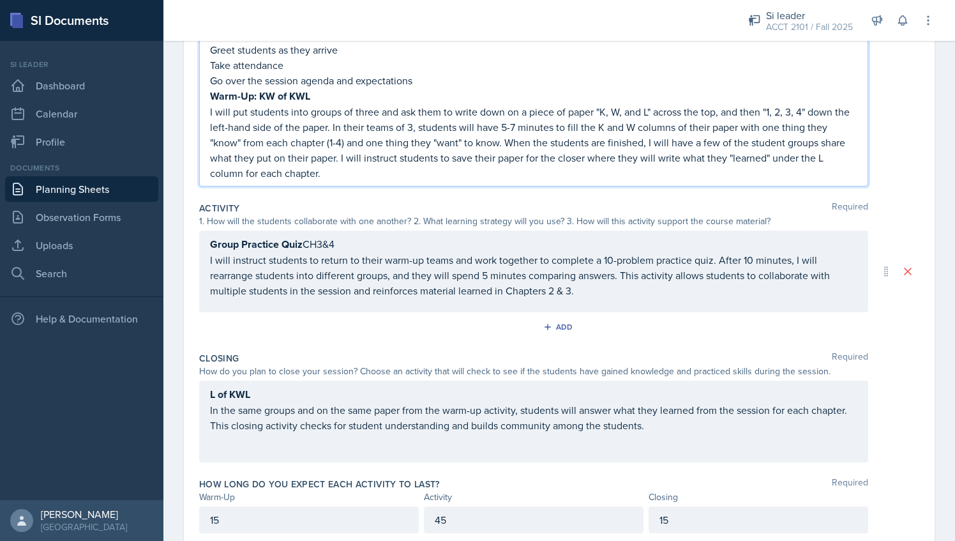
scroll to position [239, 0]
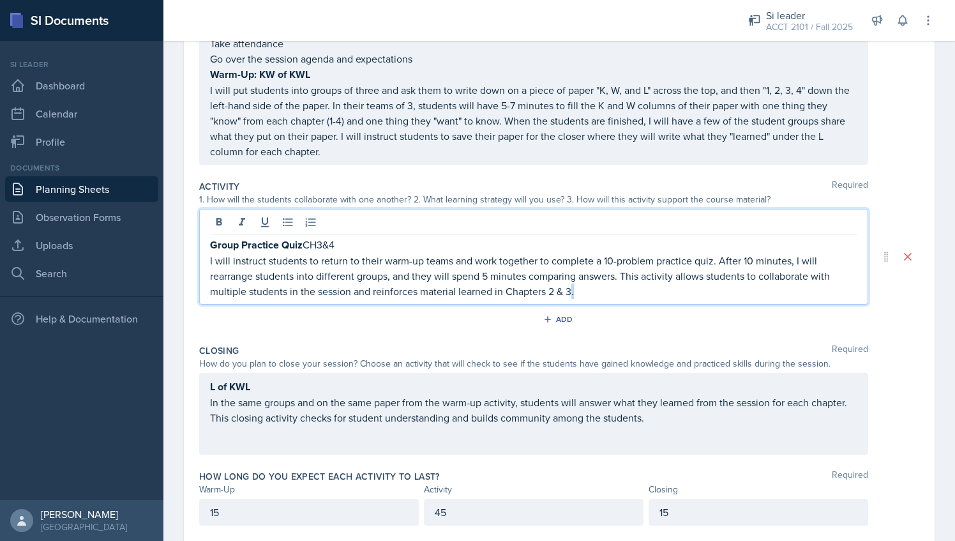
drag, startPoint x: 570, startPoint y: 286, endPoint x: 584, endPoint y: 293, distance: 15.7
click at [584, 293] on p "I will instruct students to return to their warm-up teams and work together to …" at bounding box center [533, 276] width 647 height 46
click at [447, 381] on div "L of KWL In the same groups and on the same paper from the warm-up activity, st…" at bounding box center [533, 413] width 669 height 82
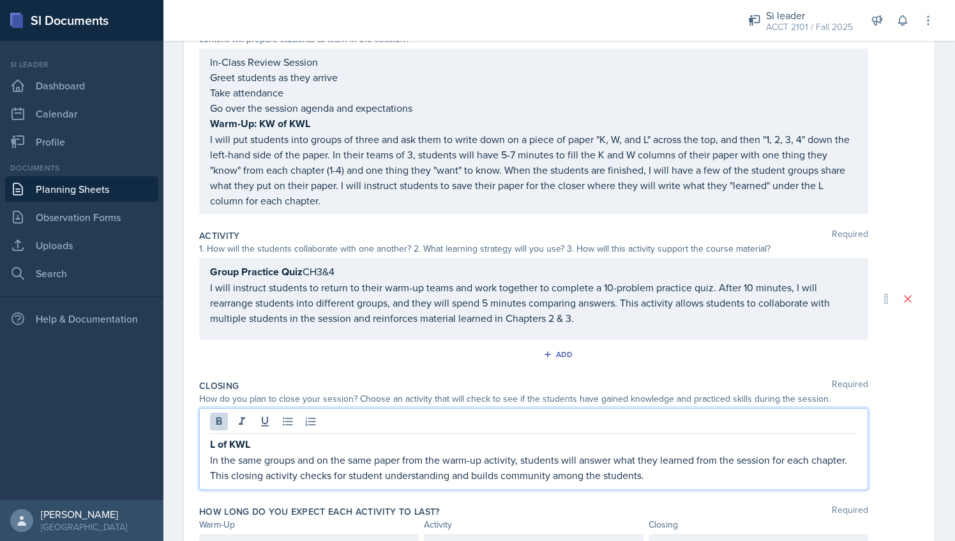
scroll to position [236, 0]
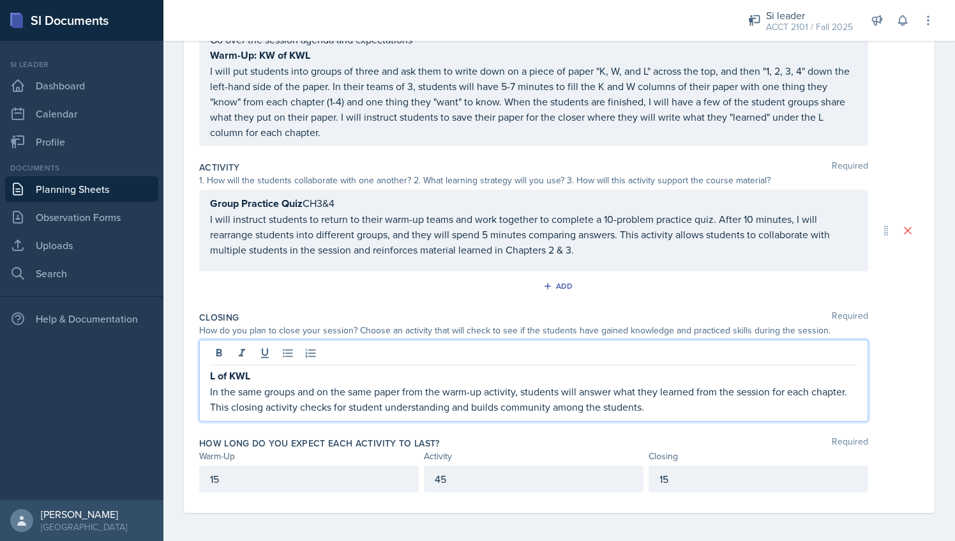
drag, startPoint x: 253, startPoint y: 380, endPoint x: 199, endPoint y: 381, distance: 54.9
click at [199, 381] on div "Date [DATE] [DATE] 31 1 2 3 4 5 6 7 8 9 10 11 12 13 14 15 16 17 18 19 20 21 22 …" at bounding box center [559, 189] width 751 height 648
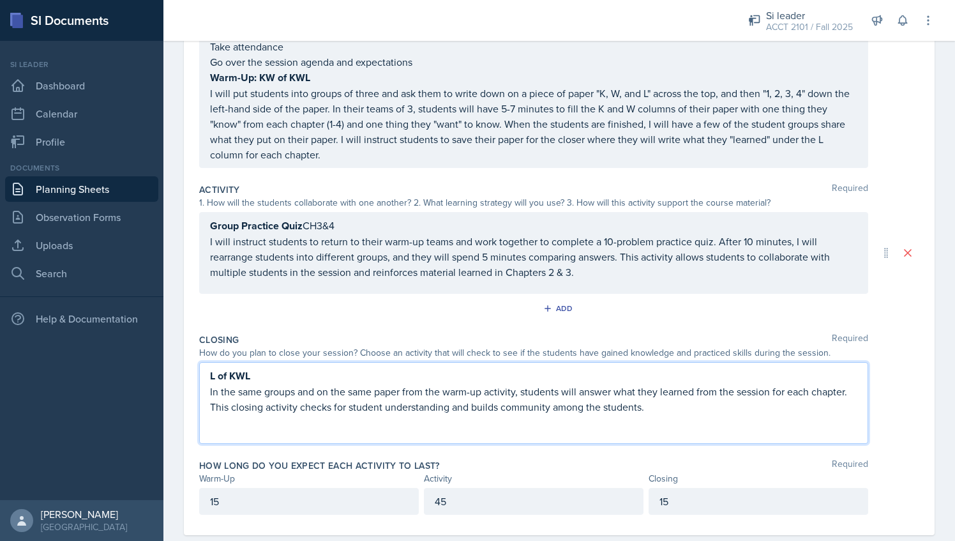
click at [250, 388] on p "In the same groups and on the same paper from the warm-up activity, students wi…" at bounding box center [533, 399] width 647 height 31
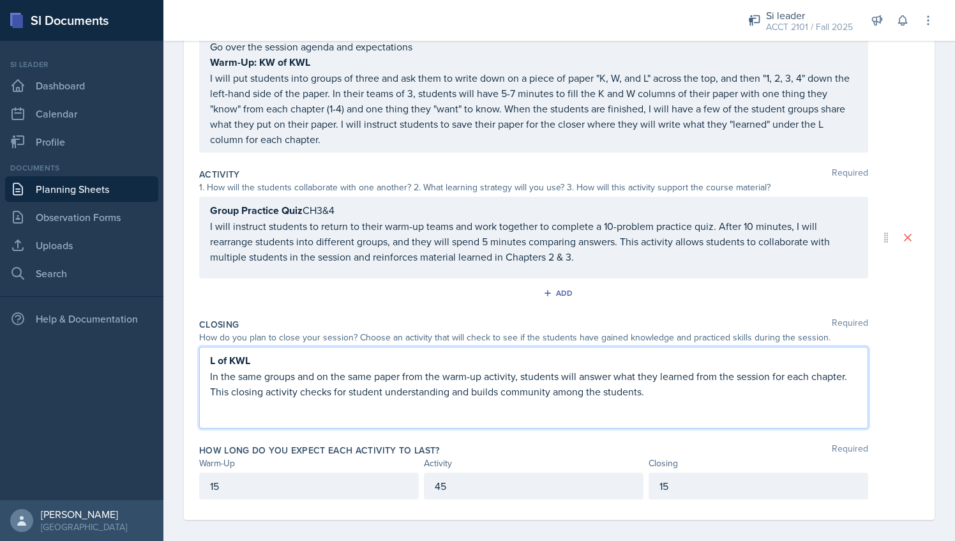
scroll to position [236, 0]
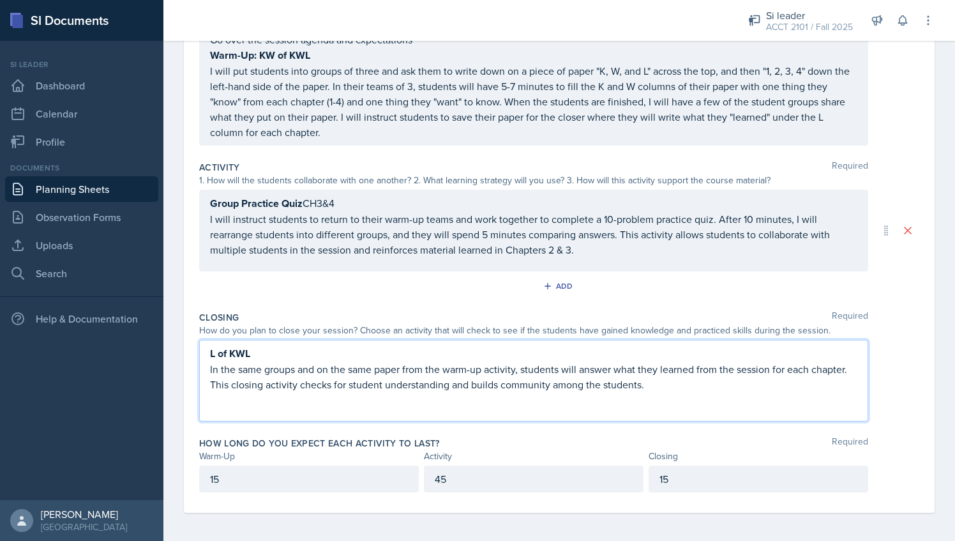
click at [628, 395] on div "L of KWL In the same groups and on the same paper from the warm-up activity, st…" at bounding box center [533, 381] width 669 height 82
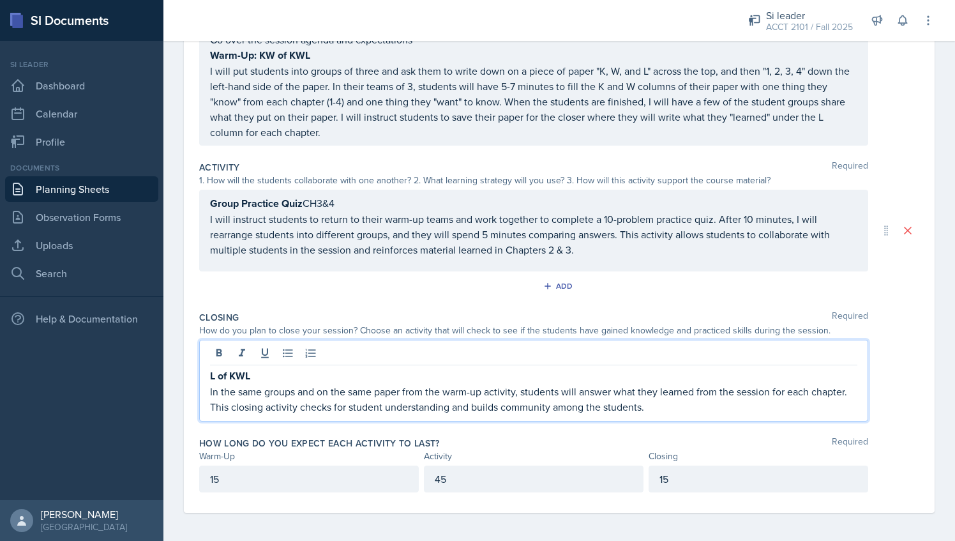
scroll to position [0, 0]
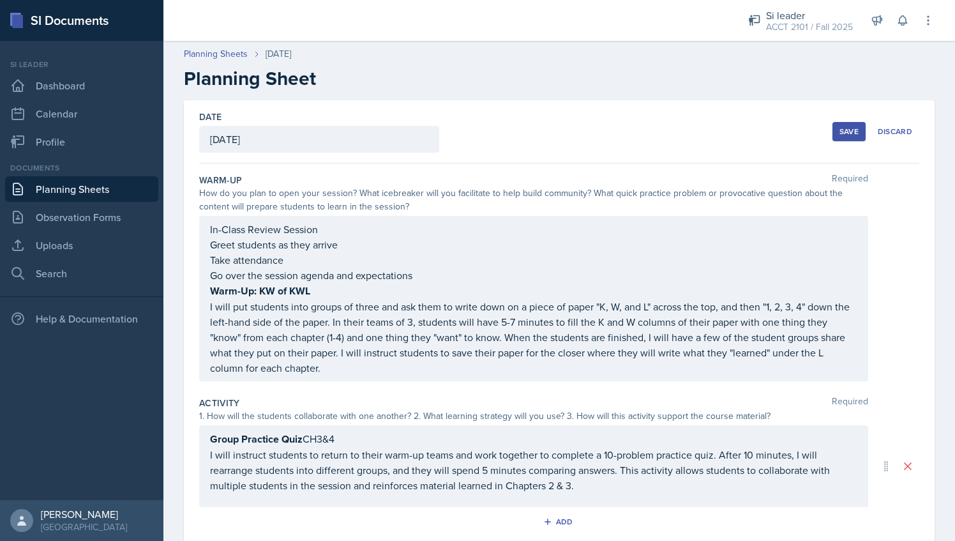
click at [841, 125] on button "Save" at bounding box center [849, 131] width 33 height 19
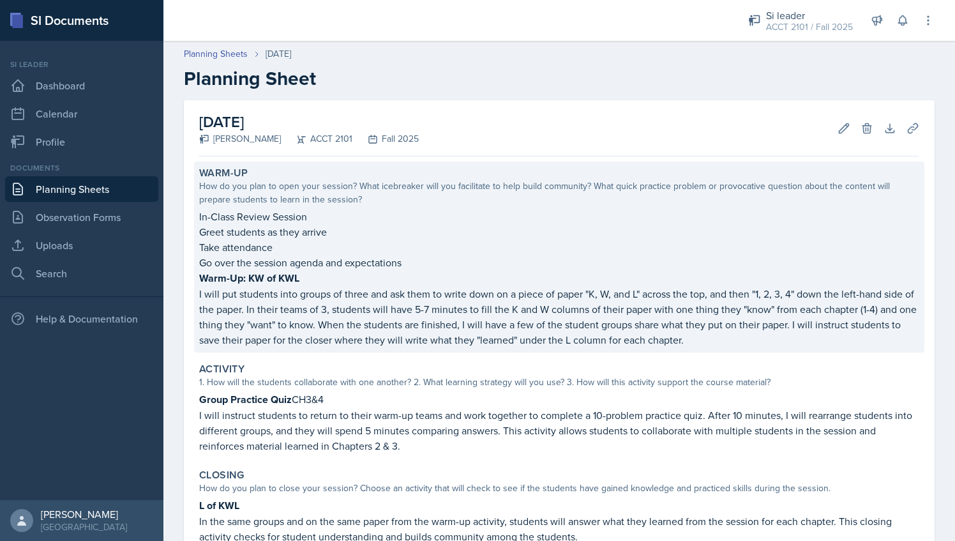
scroll to position [149, 0]
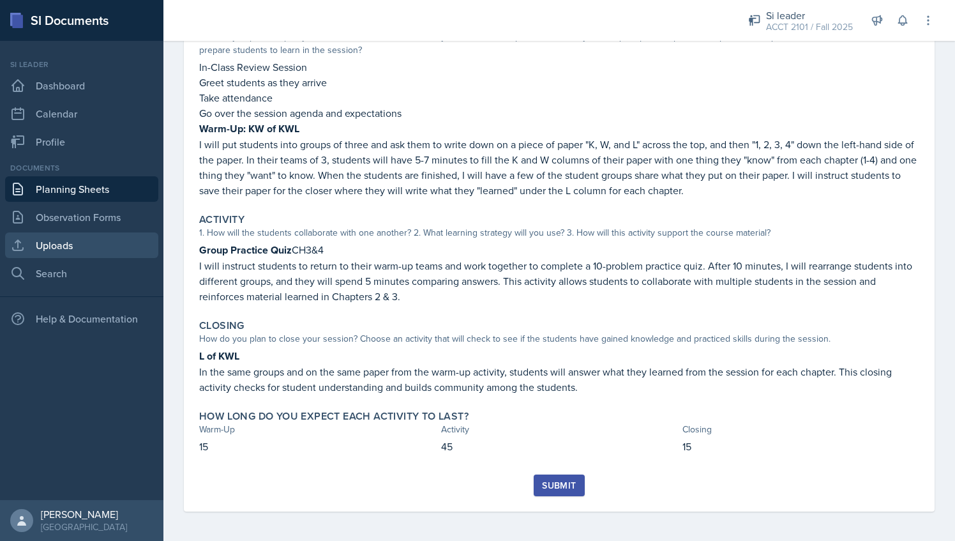
click at [69, 244] on link "Uploads" at bounding box center [81, 245] width 153 height 26
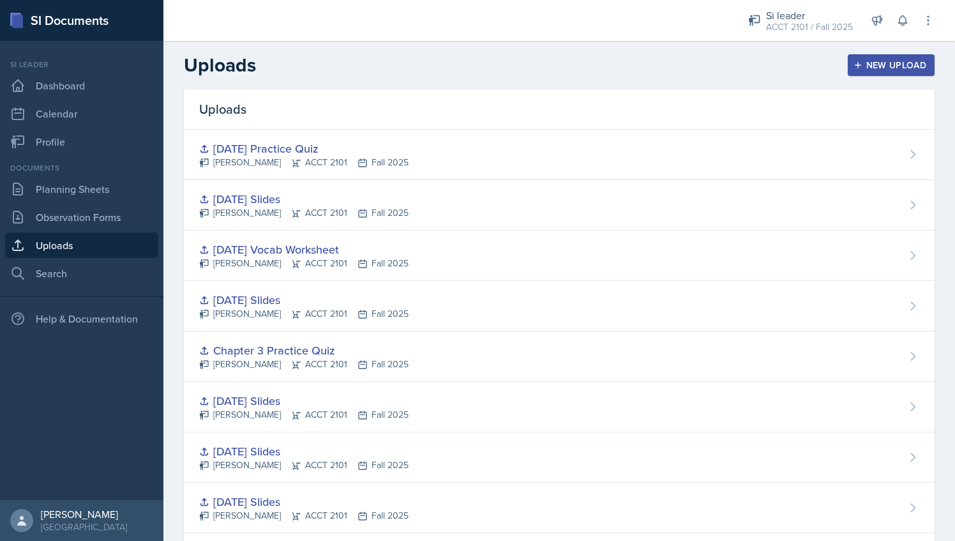
click at [877, 54] on button "New Upload" at bounding box center [891, 65] width 87 height 22
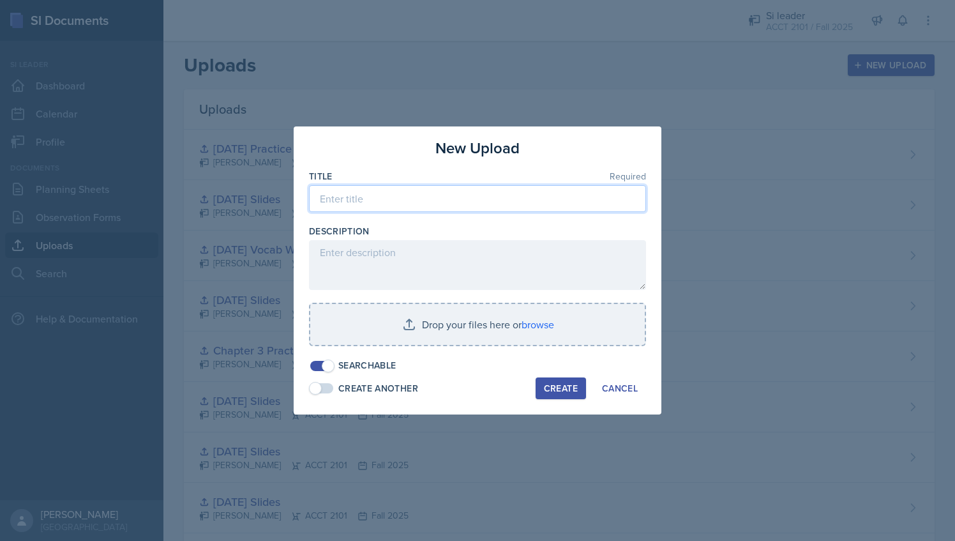
click at [422, 195] on input at bounding box center [477, 198] width 337 height 27
click at [404, 214] on div at bounding box center [477, 218] width 337 height 13
click at [400, 203] on input "Slides Sep" at bounding box center [477, 198] width 337 height 27
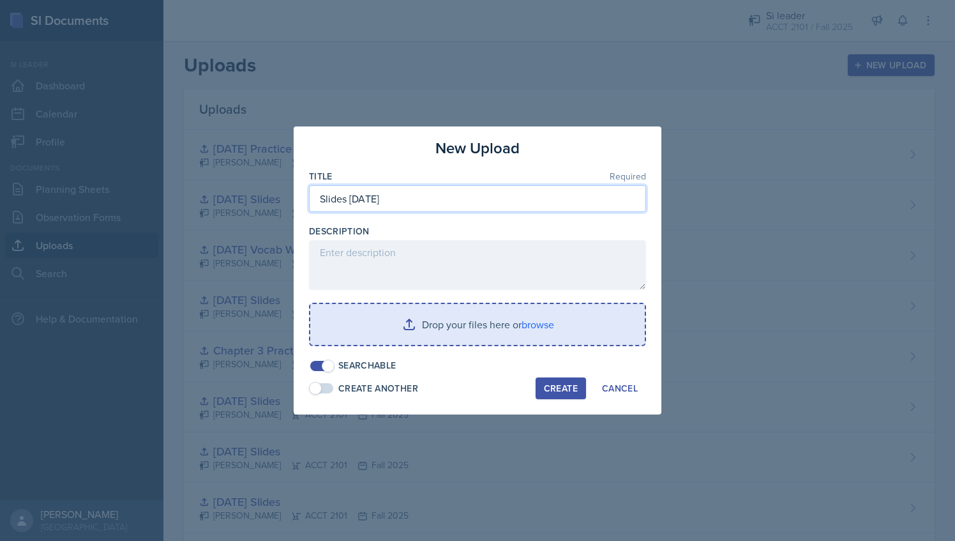
type input "Slides [DATE]"
click at [424, 318] on input "file" at bounding box center [477, 324] width 335 height 41
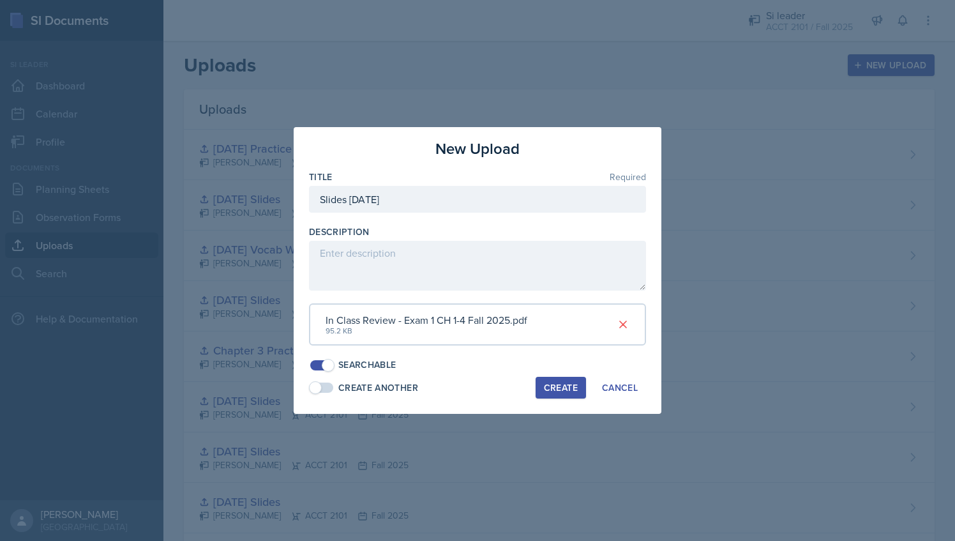
click at [552, 386] on div "Create" at bounding box center [561, 387] width 34 height 10
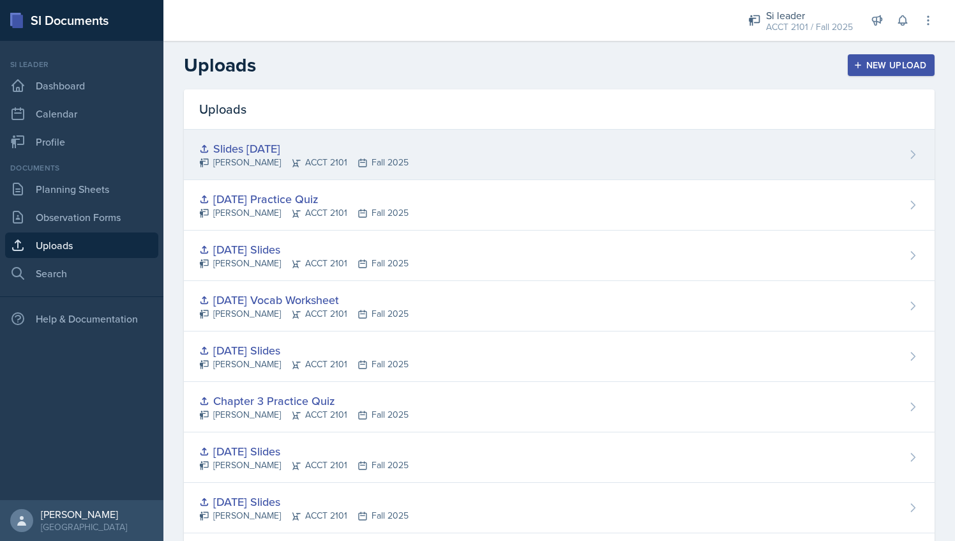
click at [466, 155] on div "Slides [DATE] [PERSON_NAME] ACCT 2101 Fall 2025" at bounding box center [559, 155] width 751 height 50
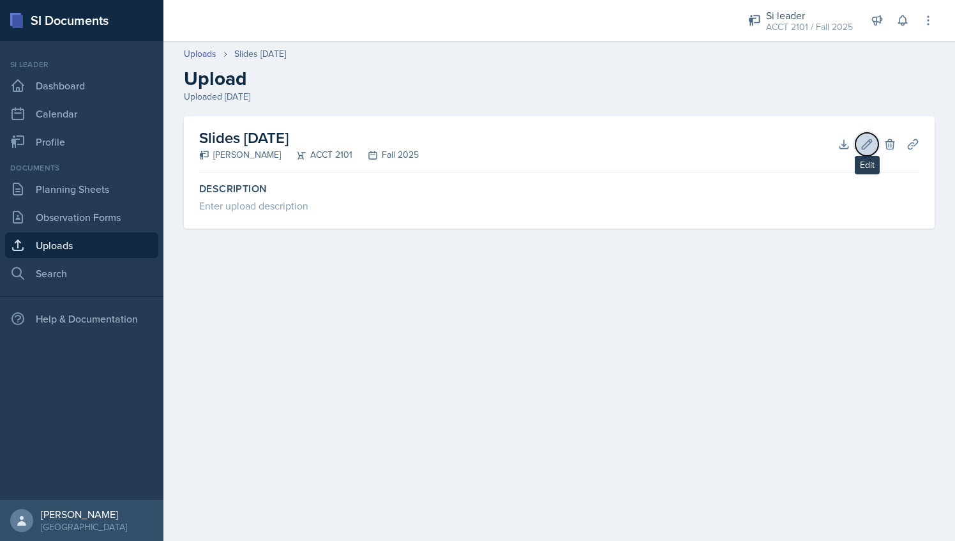
click at [865, 144] on icon at bounding box center [867, 144] width 13 height 13
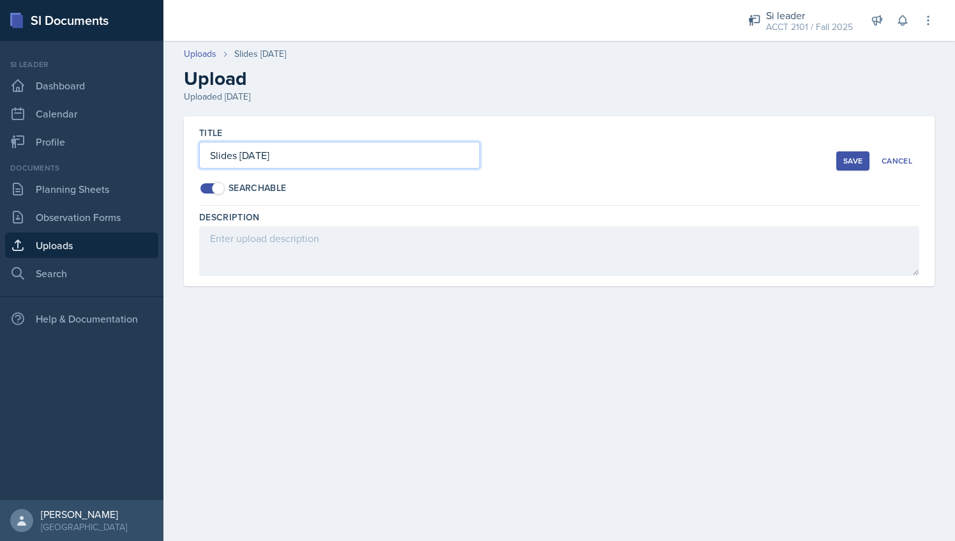
drag, startPoint x: 240, startPoint y: 156, endPoint x: 202, endPoint y: 153, distance: 38.4
click at [202, 153] on input "Slides [DATE]" at bounding box center [339, 155] width 281 height 27
click at [303, 162] on input "[DATE]" at bounding box center [339, 155] width 281 height 27
type input "[DATE] Slides"
click at [860, 160] on div "Save" at bounding box center [852, 161] width 19 height 10
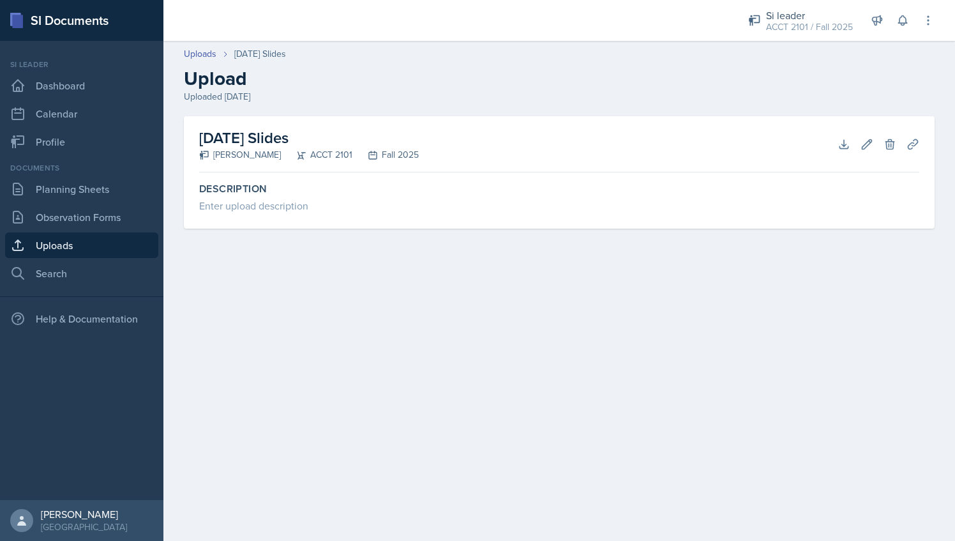
click at [334, 274] on main "Uploads [DATE] Slides Upload Uploaded [DATE] Sep 23rd Slides [PERSON_NAME] ACCT…" at bounding box center [559, 291] width 792 height 500
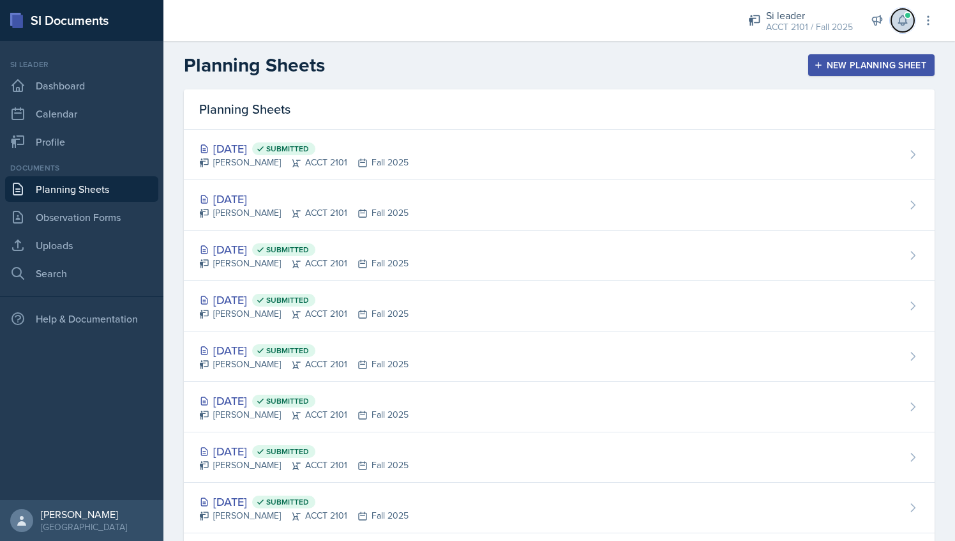
click at [912, 17] on button at bounding box center [902, 20] width 23 height 23
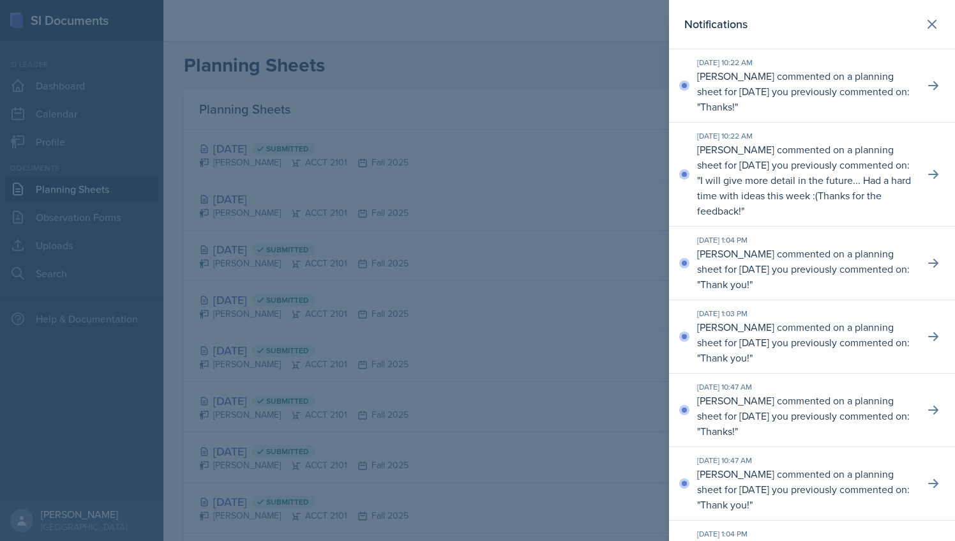
click at [603, 61] on div at bounding box center [477, 270] width 955 height 541
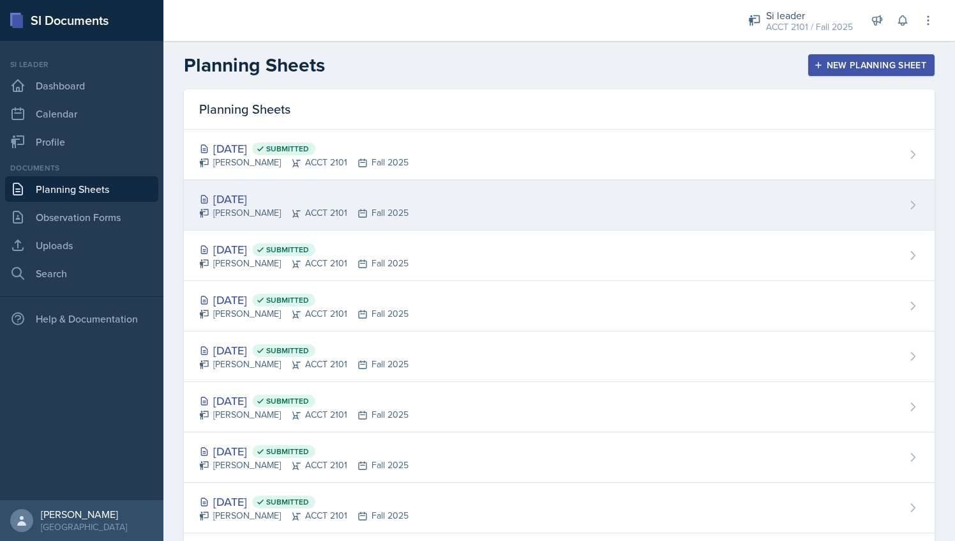
click at [465, 193] on div "[DATE] [PERSON_NAME] ACCT 2101 Fall 2025" at bounding box center [559, 205] width 751 height 50
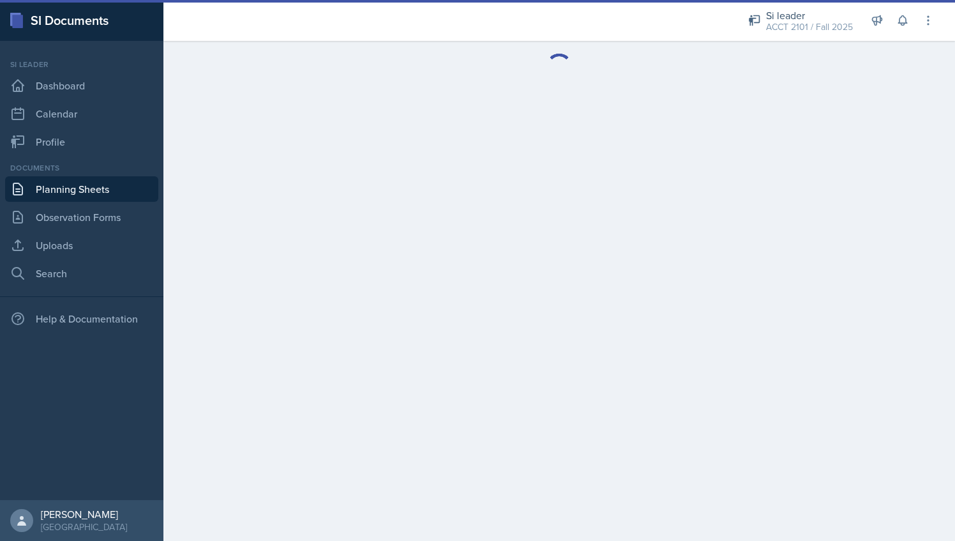
click at [75, 185] on link "Planning Sheets" at bounding box center [81, 189] width 153 height 26
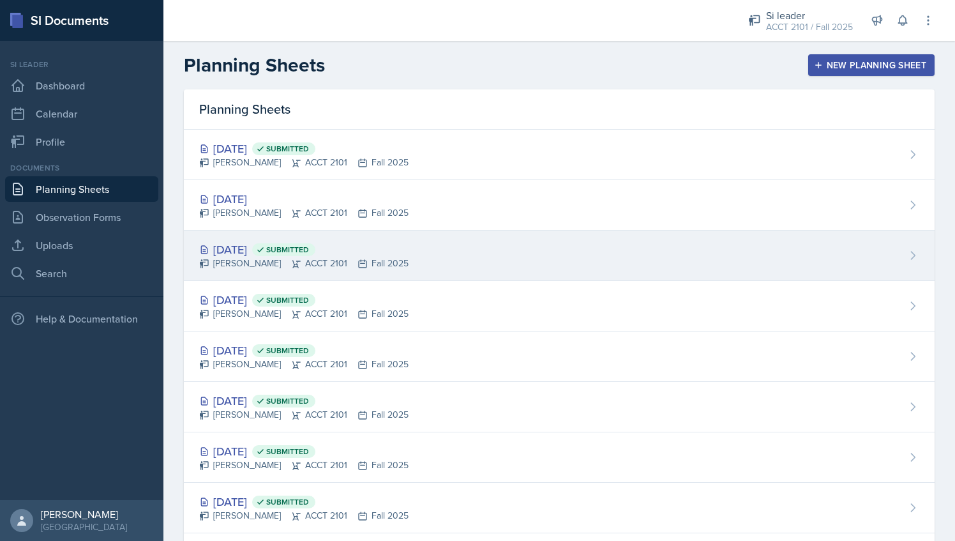
click at [429, 254] on div "Sep 19th, 2025 Submitted Milla Eldridge ACCT 2101 Fall 2025" at bounding box center [559, 255] width 751 height 50
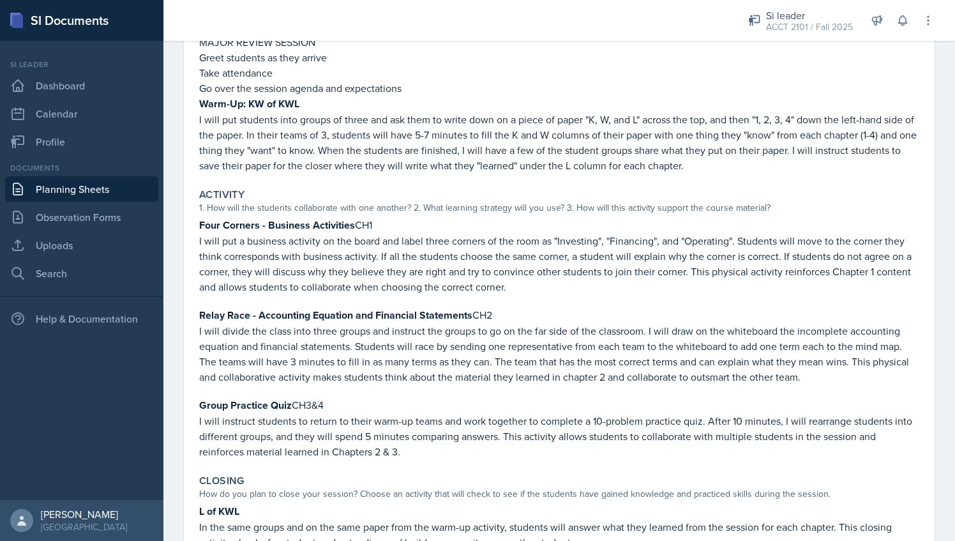
scroll to position [132, 0]
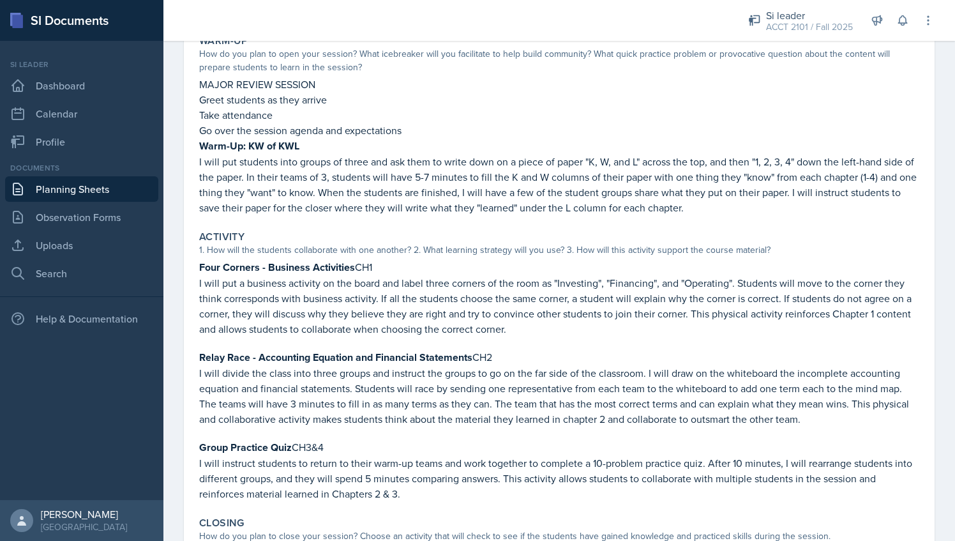
drag, startPoint x: 200, startPoint y: 147, endPoint x: 192, endPoint y: 143, distance: 9.4
click at [192, 143] on div "September 19th, 2025 Submitted Milla Eldridge ACCT 2101 Fall 2025 Edit Delete V…" at bounding box center [559, 320] width 751 height 704
click at [343, 231] on div "Activity" at bounding box center [559, 236] width 720 height 13
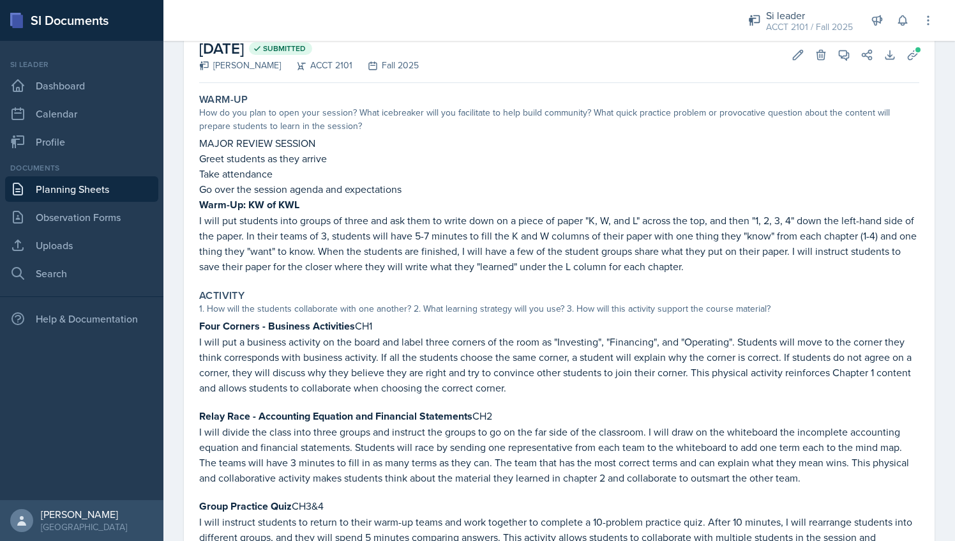
scroll to position [64, 0]
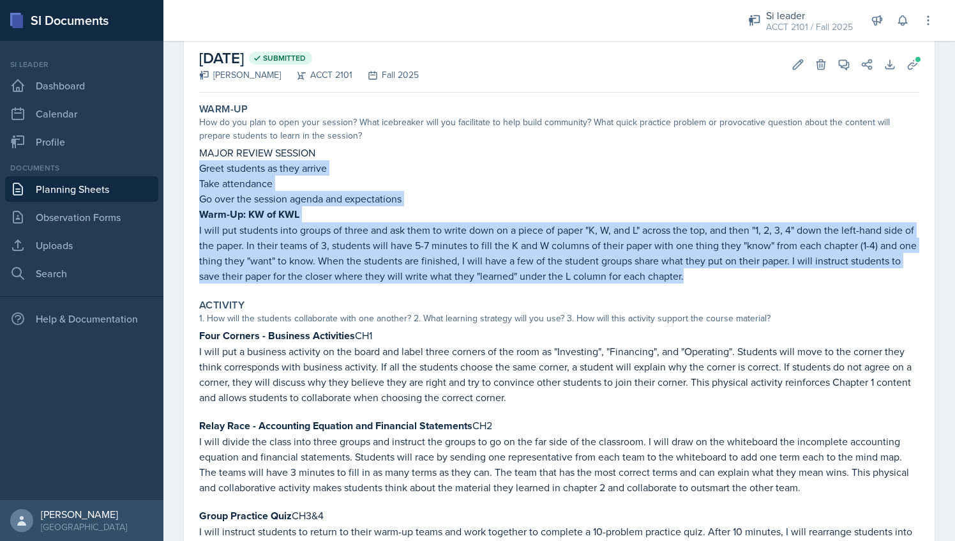
drag, startPoint x: 199, startPoint y: 164, endPoint x: 724, endPoint y: 276, distance: 537.2
click at [724, 276] on div "Warm-Up How do you plan to open your session? What icebreaker will you facilita…" at bounding box center [559, 193] width 730 height 191
copy div "Greet students as they arrive Take attendance Go over the session agenda and ex…"
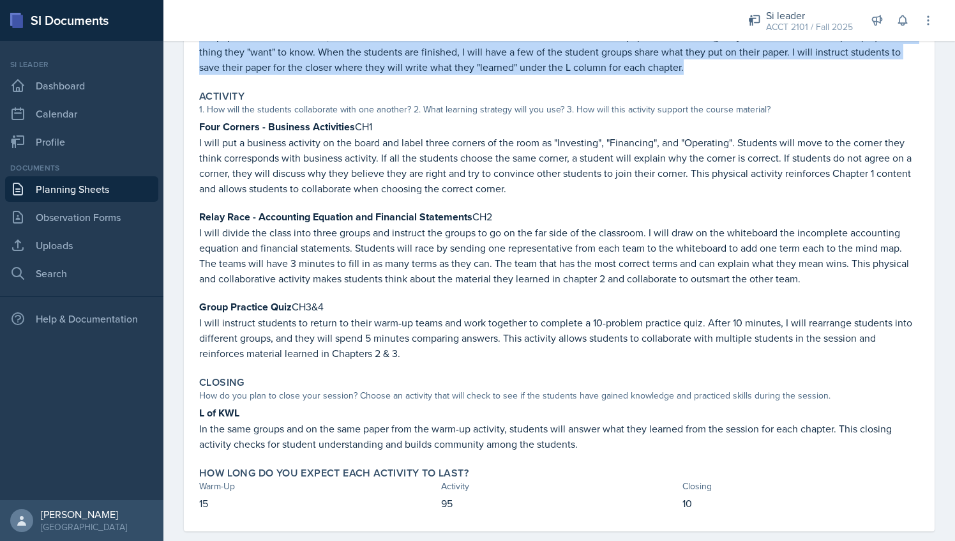
scroll to position [292, 0]
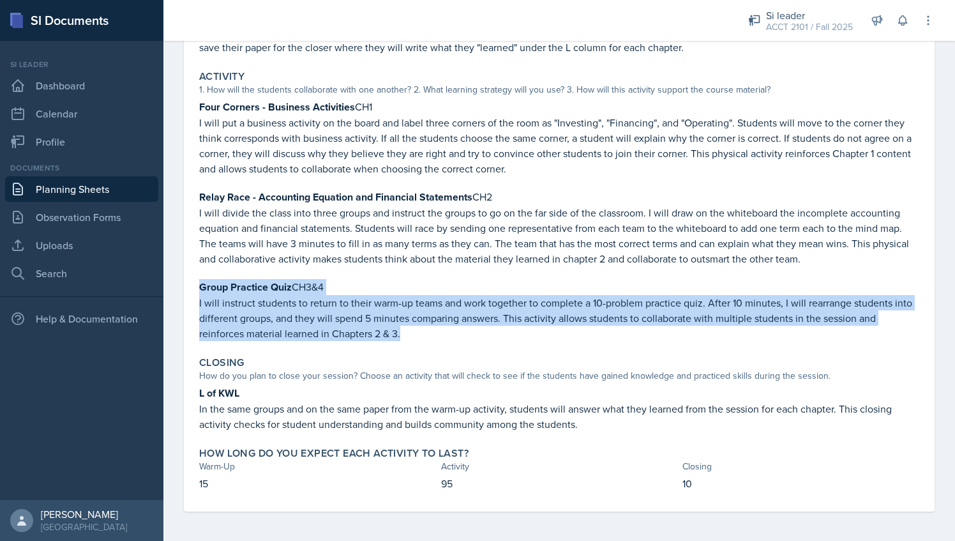
drag, startPoint x: 199, startPoint y: 285, endPoint x: 414, endPoint y: 334, distance: 221.2
click at [414, 334] on div "Activity 1. How will the students collaborate with one another? 2. What learnin…" at bounding box center [559, 205] width 730 height 281
copy div "Group Practice Quiz CH3&4 I will instruct students to return to their warm-up t…"
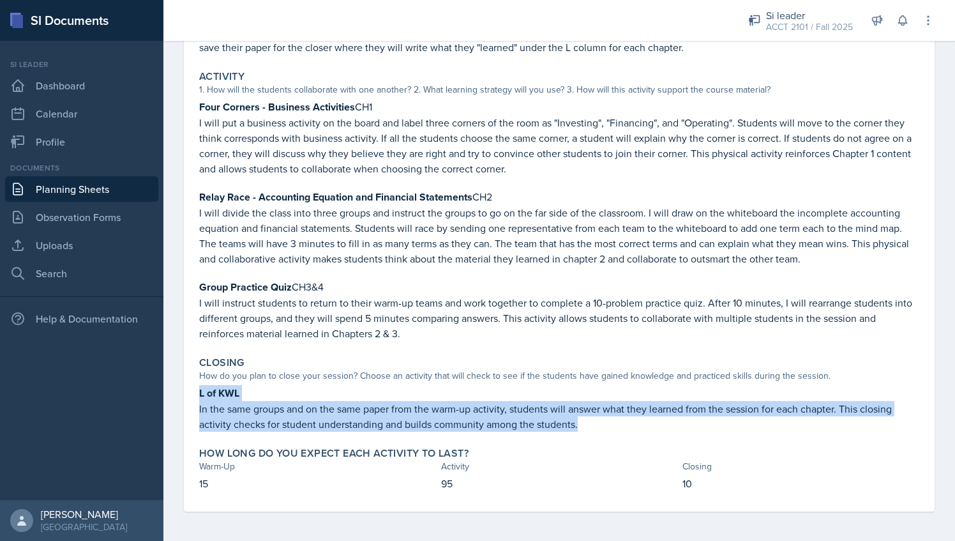
drag, startPoint x: 197, startPoint y: 387, endPoint x: 595, endPoint y: 416, distance: 398.8
click at [595, 416] on div "Closing How do you plan to close your session? Choose an activity that will che…" at bounding box center [559, 394] width 730 height 86
copy div "L of KWL In the same groups and on the same paper from the warm-up activity, st…"
